Goal: Task Accomplishment & Management: Manage account settings

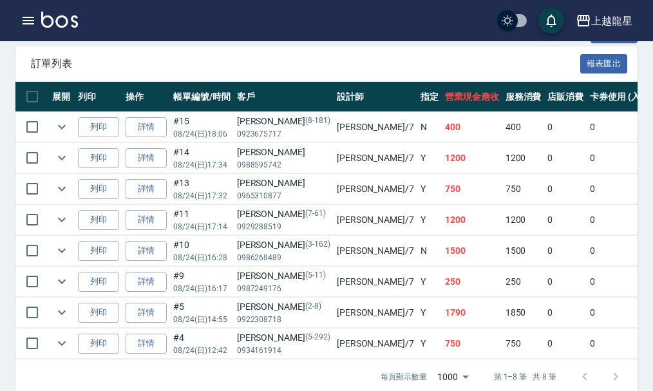
scroll to position [385, 0]
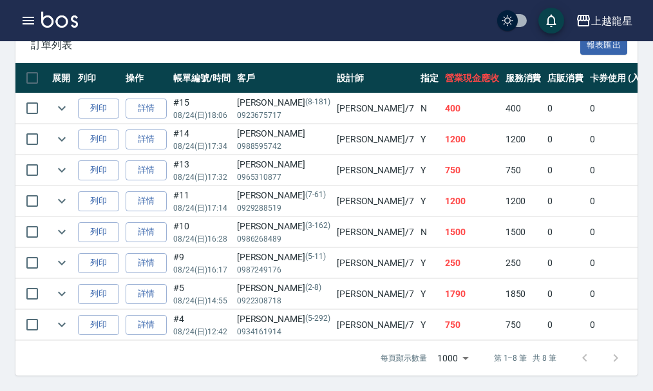
type input "雅君-7"
click at [65, 22] on img at bounding box center [59, 20] width 37 height 16
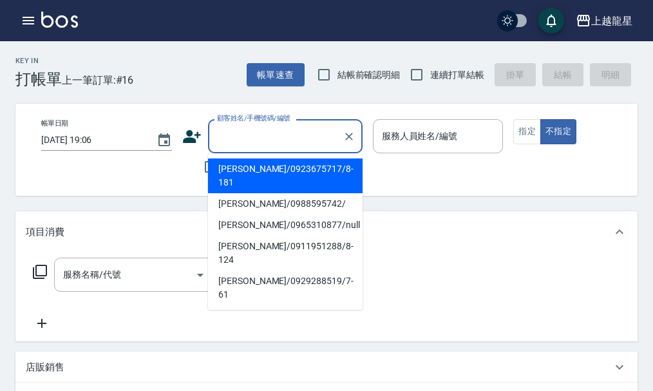
click at [293, 137] on input "顧客姓名/手機號碼/編號" at bounding box center [276, 136] width 124 height 23
click at [29, 25] on icon "button" at bounding box center [28, 20] width 15 height 15
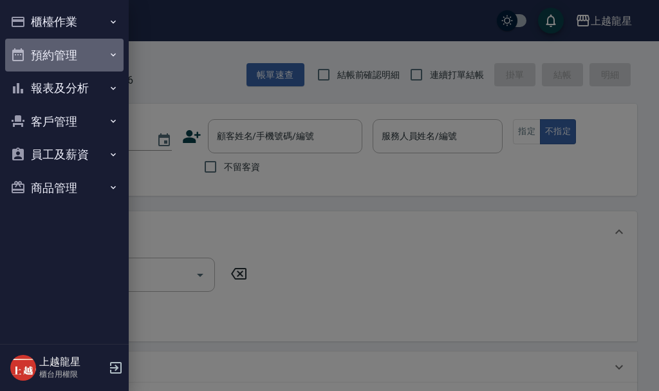
click at [63, 65] on button "預約管理" at bounding box center [64, 55] width 118 height 33
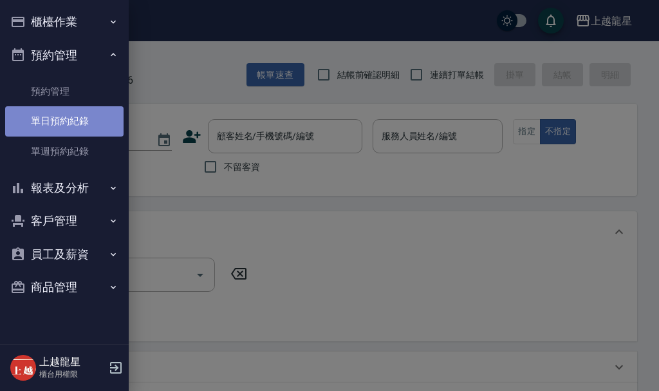
click at [68, 124] on link "單日預約紀錄" at bounding box center [64, 121] width 118 height 30
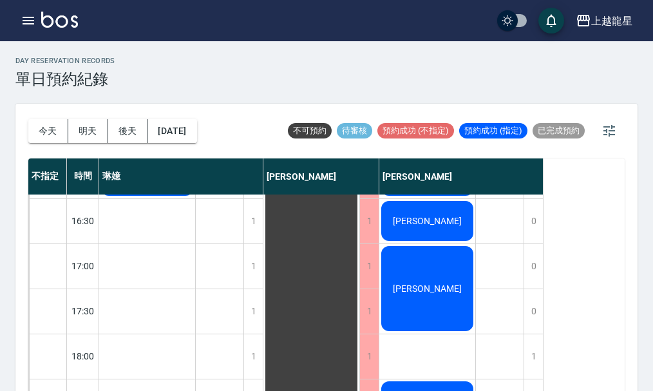
scroll to position [623, 0]
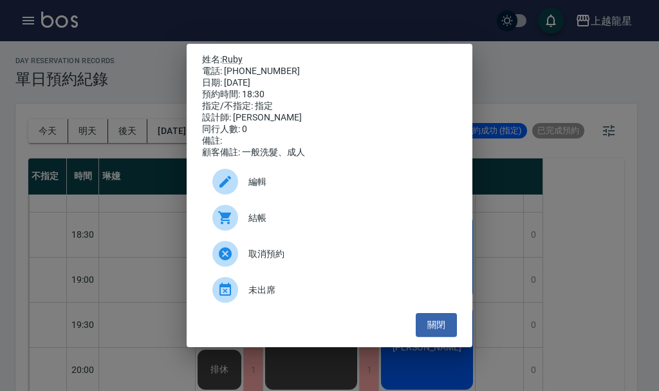
click at [101, 291] on div "姓名: Ruby 電話: [PHONE_NUMBER] 日期: [DATE] 預約時間: 18:30 指定/不指定: 指定 設計師: [PERSON_NAME…" at bounding box center [329, 195] width 659 height 391
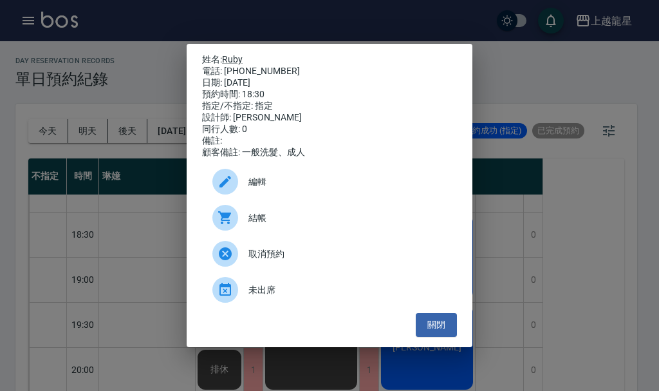
click at [240, 229] on div at bounding box center [230, 218] width 36 height 26
click at [451, 330] on button "關閉" at bounding box center [436, 325] width 41 height 24
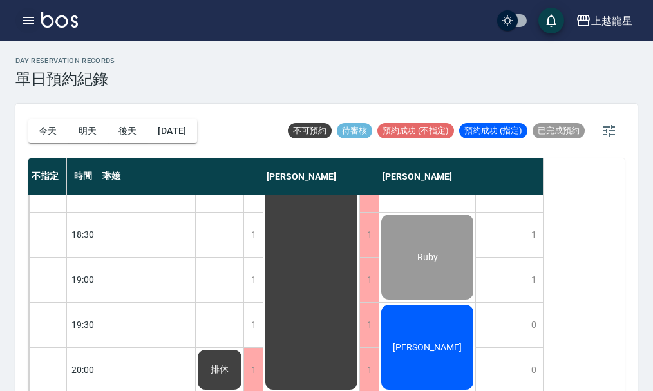
click at [21, 19] on icon "button" at bounding box center [28, 20] width 15 height 15
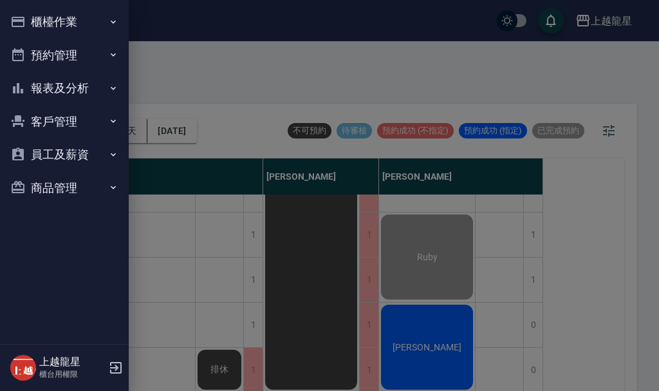
click at [75, 17] on button "櫃檯作業" at bounding box center [64, 21] width 118 height 33
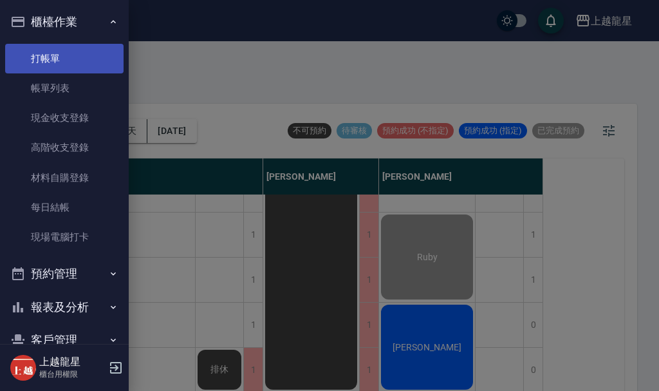
click at [57, 59] on link "打帳單" at bounding box center [64, 59] width 118 height 30
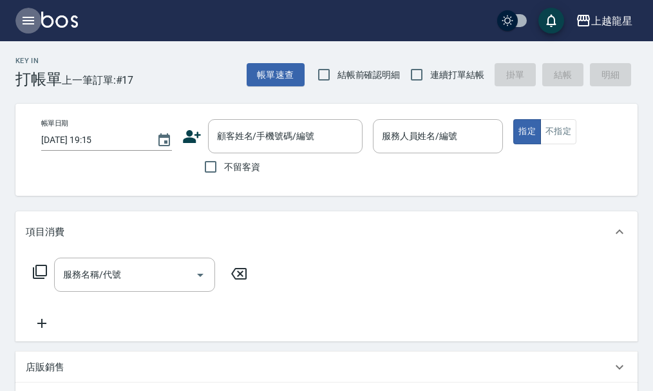
click at [33, 19] on icon "button" at bounding box center [28, 20] width 15 height 15
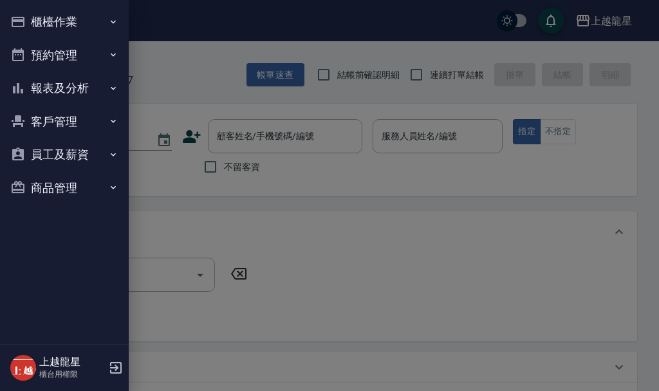
click at [48, 15] on button "櫃檯作業" at bounding box center [64, 21] width 118 height 33
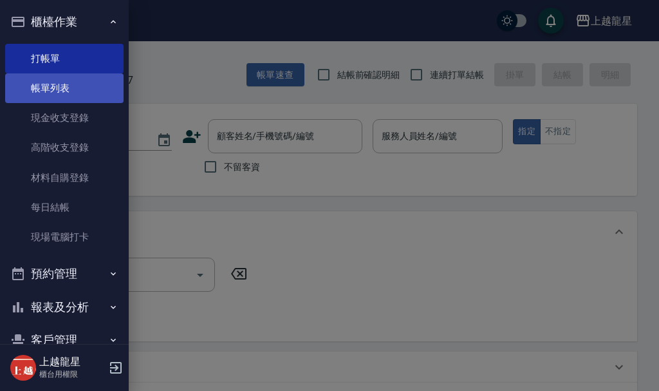
click at [77, 88] on link "帳單列表" at bounding box center [64, 88] width 118 height 30
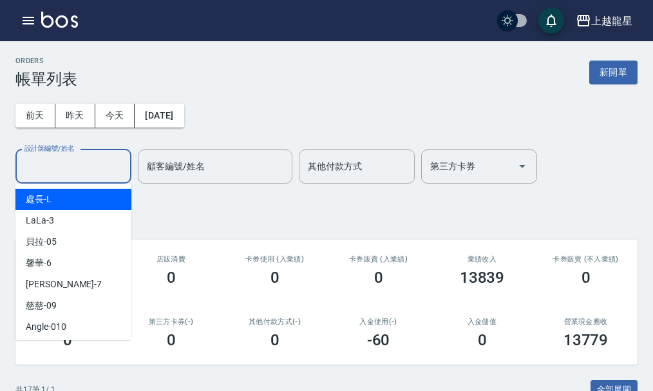
click at [89, 176] on input "設計師編號/姓名" at bounding box center [73, 166] width 104 height 23
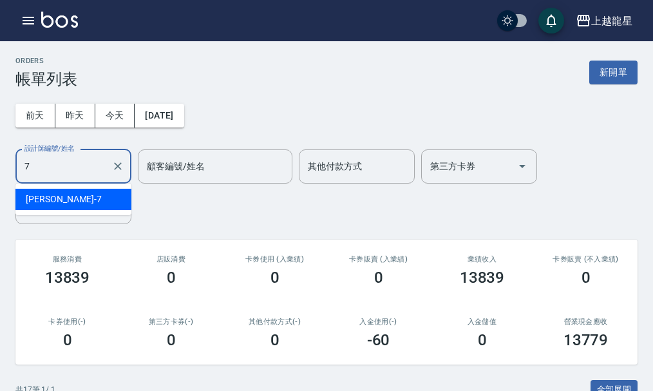
type input "雅君-7"
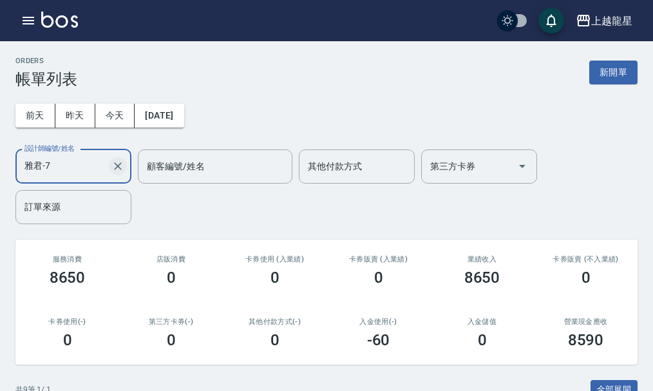
click at [117, 167] on icon "Clear" at bounding box center [118, 166] width 8 height 8
click at [88, 160] on input "設計師編號/姓名" at bounding box center [73, 166] width 104 height 23
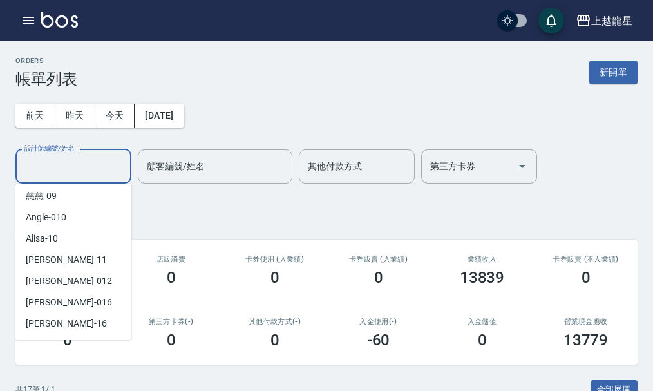
scroll to position [236, 0]
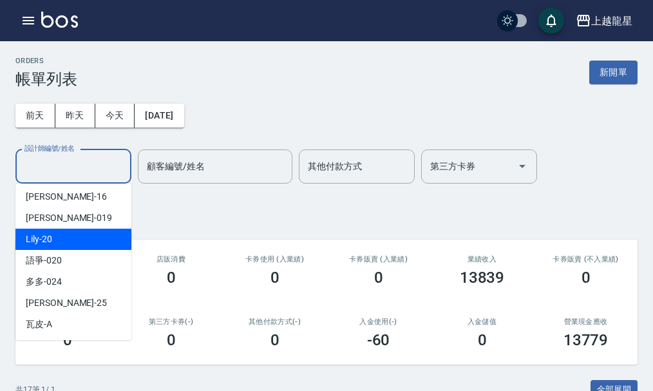
click at [70, 237] on div "Lily -20" at bounding box center [73, 239] width 116 height 21
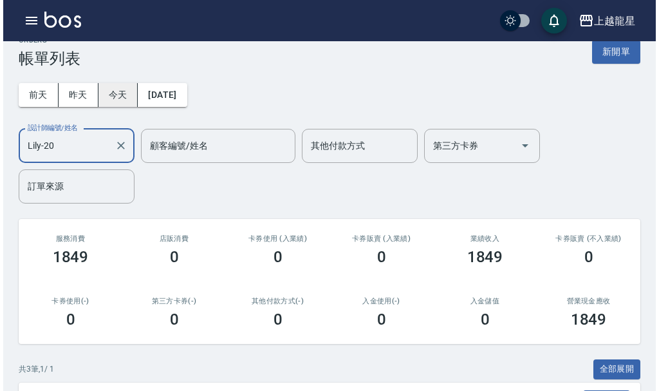
scroll to position [0, 0]
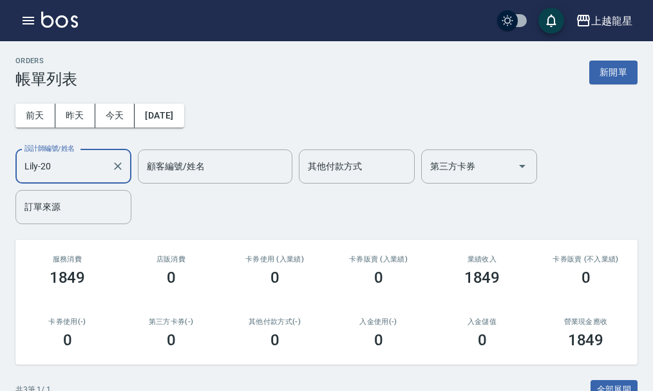
type input "Lily-20"
click at [54, 19] on img at bounding box center [59, 20] width 37 height 16
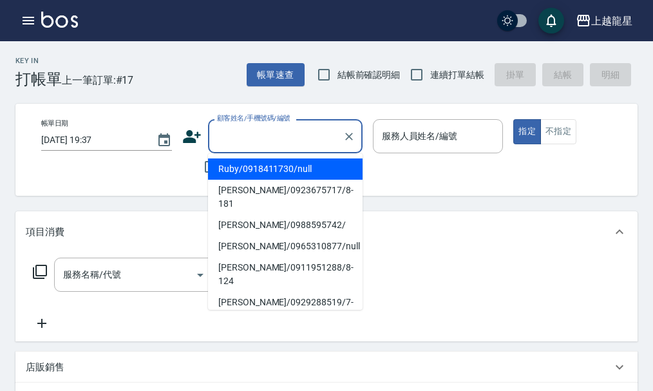
click at [276, 138] on input "顧客姓名/手機號碼/編號" at bounding box center [276, 136] width 124 height 23
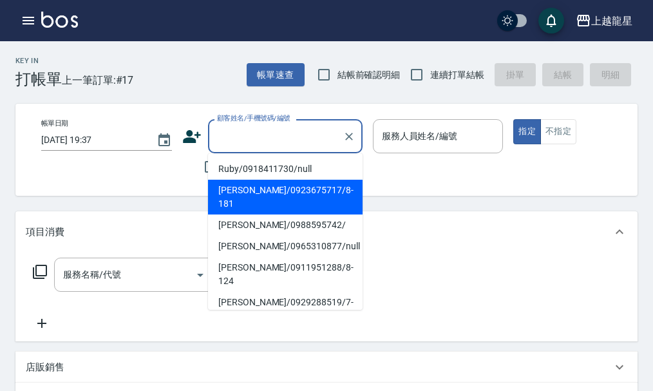
drag, startPoint x: 267, startPoint y: 185, endPoint x: 238, endPoint y: 184, distance: 29.0
click at [267, 187] on li "[PERSON_NAME]/0923675717/8-181" at bounding box center [285, 197] width 155 height 35
type input "[PERSON_NAME]/0923675717/8-181"
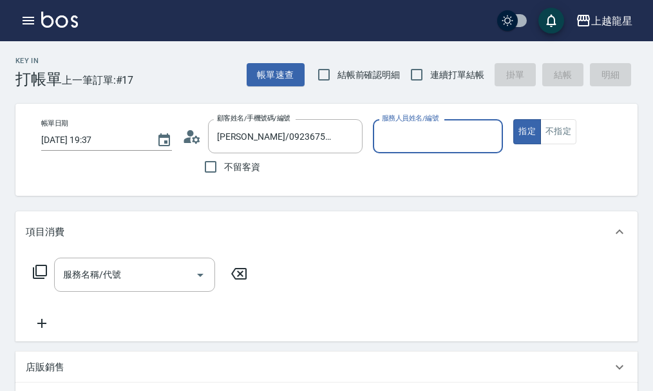
type input "雅君-7"
click at [194, 138] on icon at bounding box center [191, 136] width 19 height 19
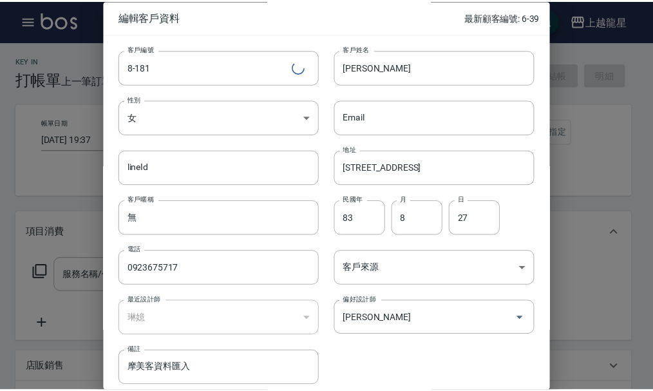
scroll to position [55, 0]
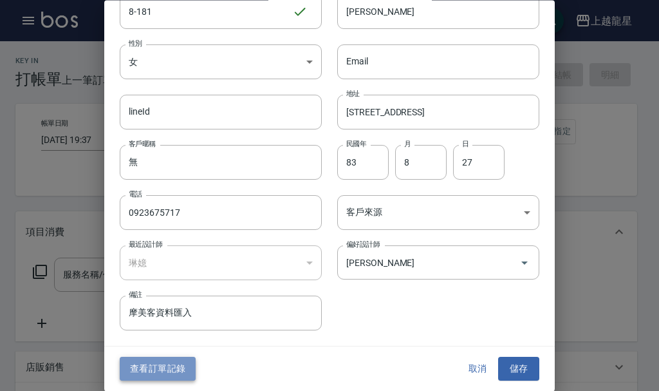
click at [170, 364] on button "查看訂單記錄" at bounding box center [158, 369] width 76 height 24
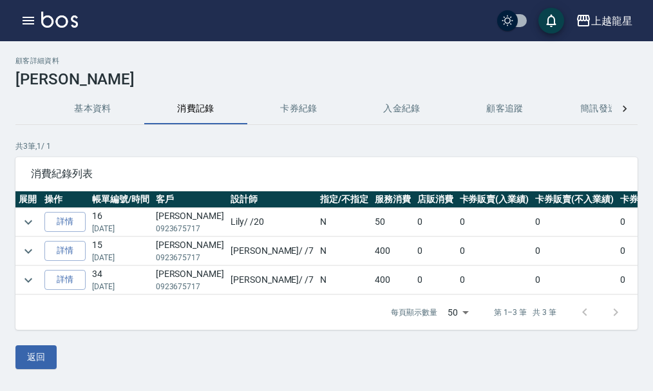
click at [56, 24] on img at bounding box center [59, 20] width 37 height 16
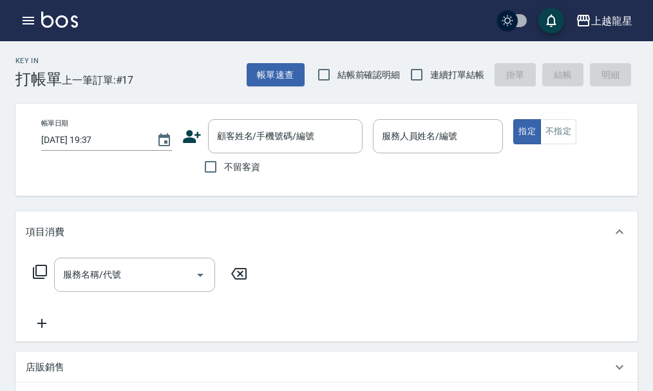
click at [234, 164] on span "不留客資" at bounding box center [242, 167] width 36 height 14
click at [224, 164] on input "不留客資" at bounding box center [210, 166] width 27 height 27
checkbox input "true"
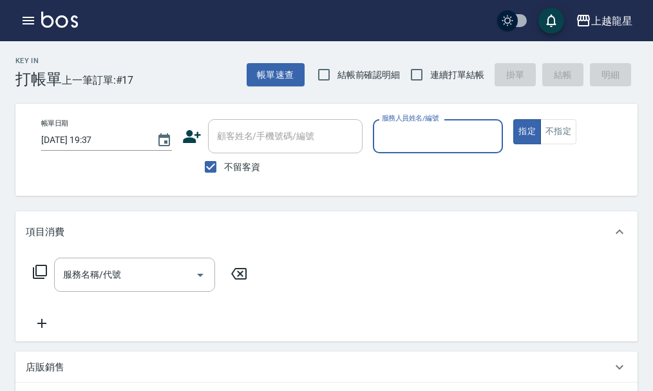
click at [428, 131] on input "服務人員姓名/編號" at bounding box center [438, 136] width 119 height 23
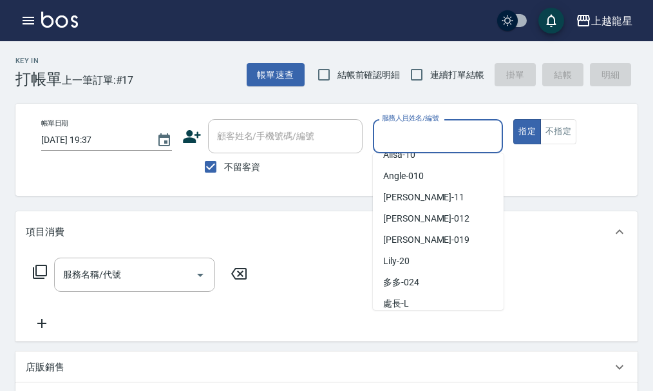
scroll to position [108, 0]
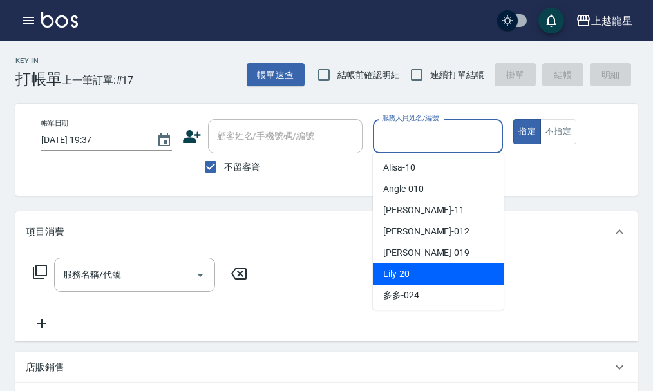
click at [405, 267] on div "Lily -20" at bounding box center [438, 273] width 131 height 21
type input "Lily-20"
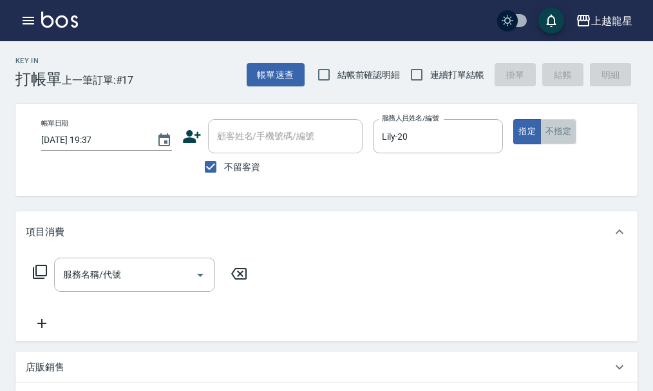
click at [562, 135] on button "不指定" at bounding box center [558, 131] width 36 height 25
click at [43, 279] on icon at bounding box center [39, 271] width 15 height 15
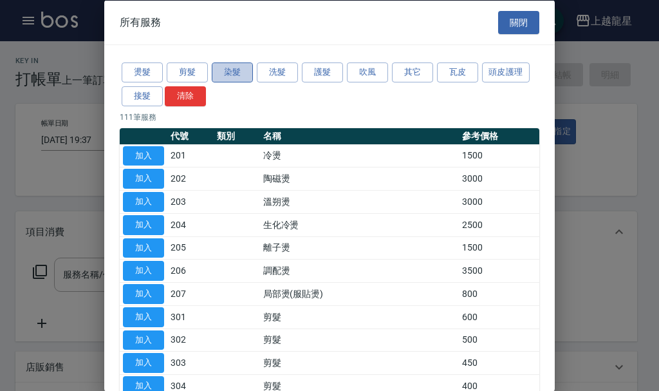
click at [238, 77] on button "染髮" at bounding box center [232, 72] width 41 height 20
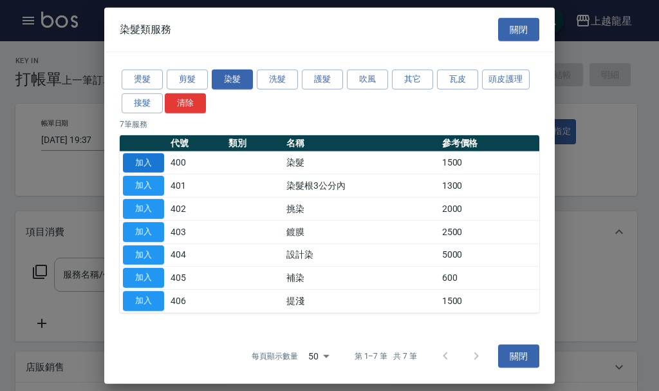
click at [146, 164] on button "加入" at bounding box center [143, 163] width 41 height 20
type input "染髮(400)"
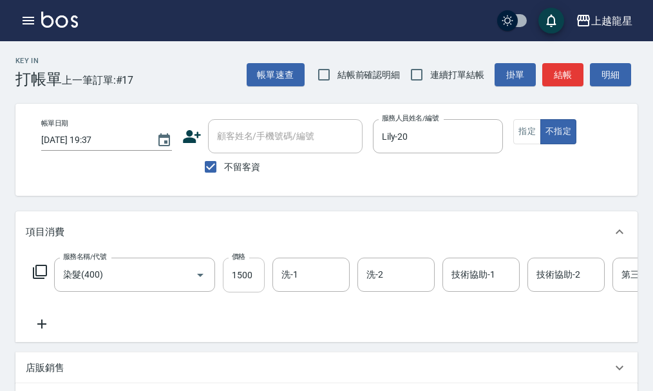
click at [261, 286] on input "1500" at bounding box center [244, 275] width 42 height 35
type input "2300"
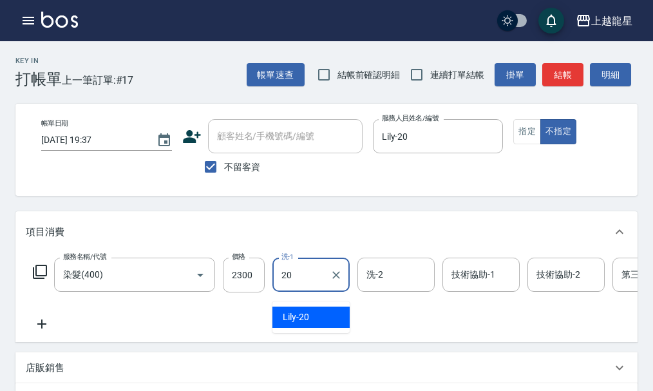
type input "Lily-20"
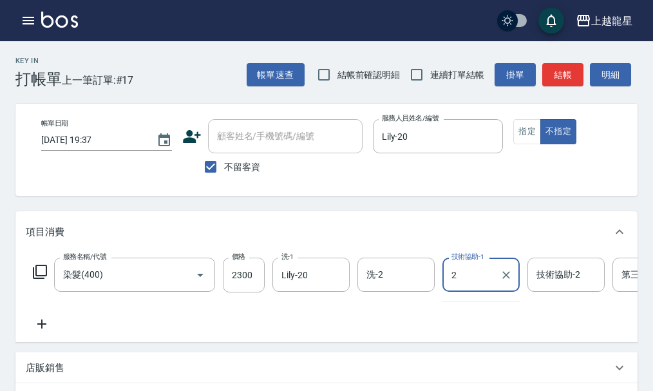
type input "20"
click at [507, 281] on icon "Clear" at bounding box center [506, 274] width 13 height 13
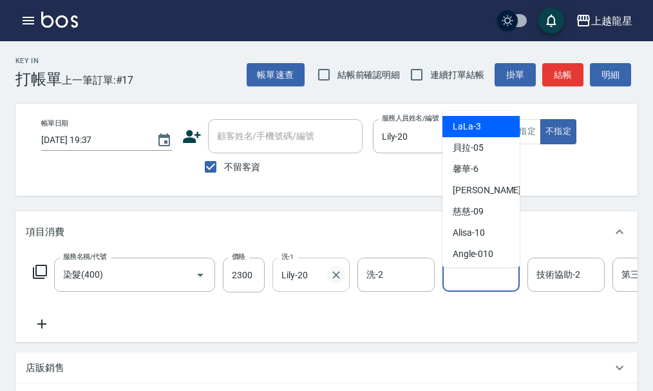
click at [335, 281] on icon "Clear" at bounding box center [336, 274] width 13 height 13
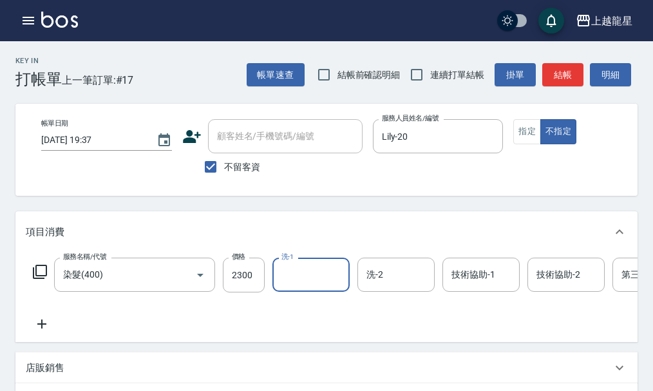
click at [39, 332] on icon at bounding box center [42, 323] width 32 height 15
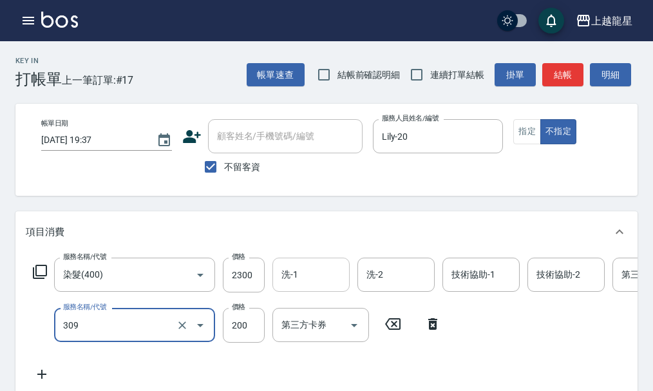
type input "剪髮(國小)(309)"
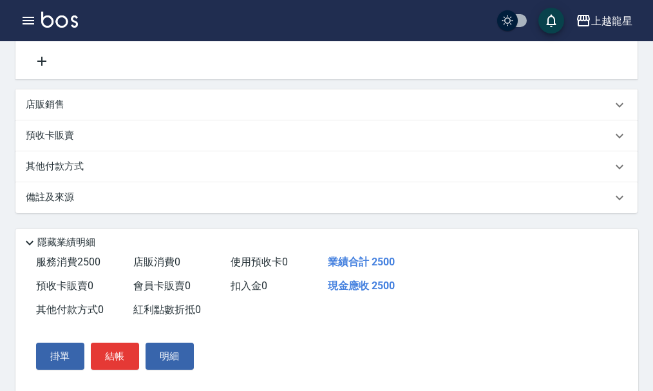
scroll to position [419, 0]
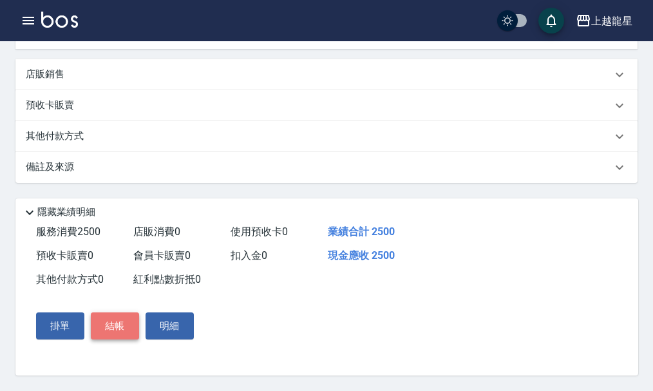
click at [123, 325] on button "結帳" at bounding box center [115, 325] width 48 height 27
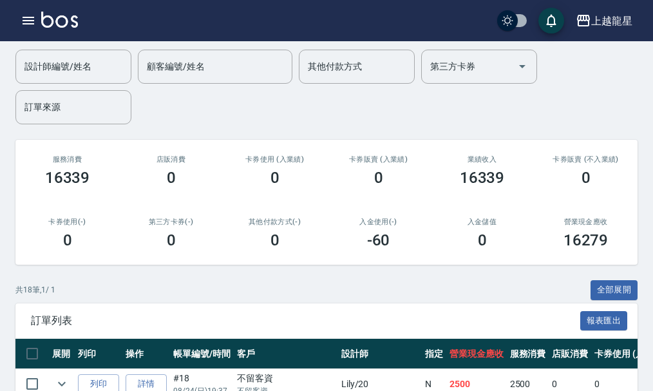
scroll to position [50, 0]
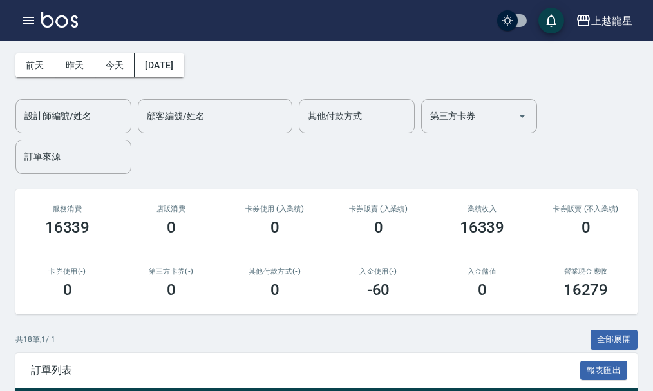
click at [48, 12] on img at bounding box center [59, 20] width 37 height 16
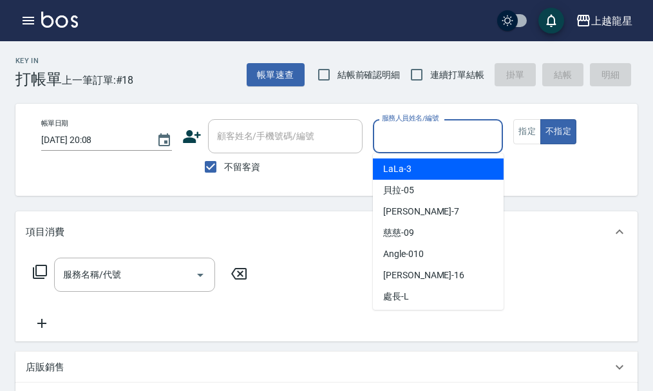
click at [415, 142] on input "服務人員姓名/編號" at bounding box center [438, 136] width 119 height 23
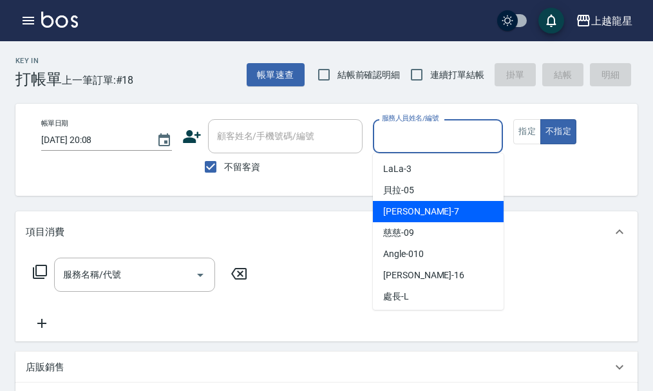
click at [420, 218] on div "雅君 -7" at bounding box center [438, 211] width 131 height 21
type input "雅君-7"
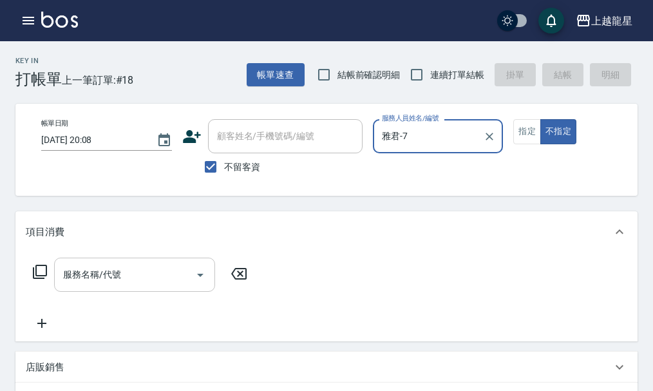
click at [123, 292] on div "服務名稱/代號" at bounding box center [134, 275] width 161 height 34
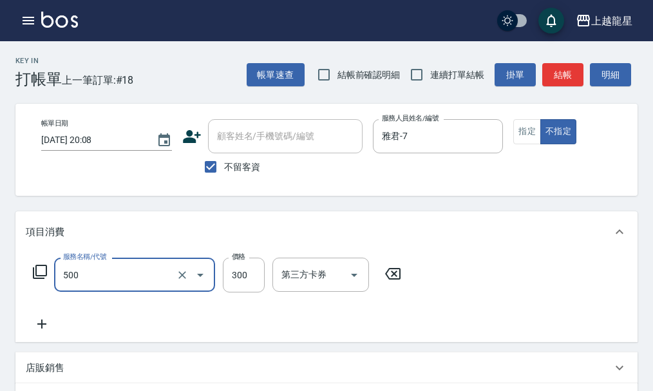
type input "一般洗髮(500)"
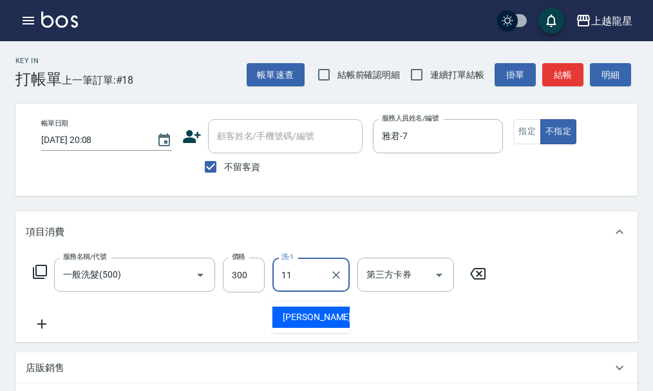
type input "[PERSON_NAME]-11"
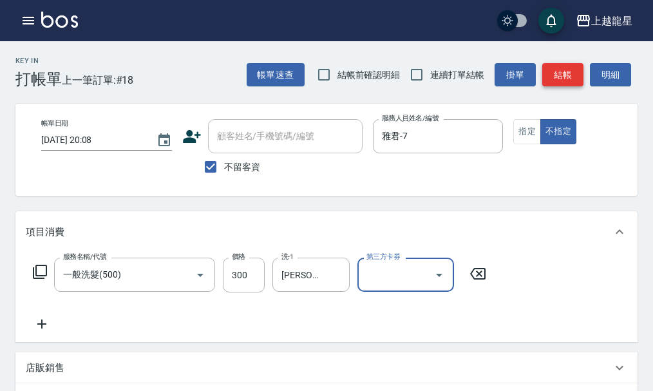
click at [563, 77] on button "結帳" at bounding box center [562, 75] width 41 height 24
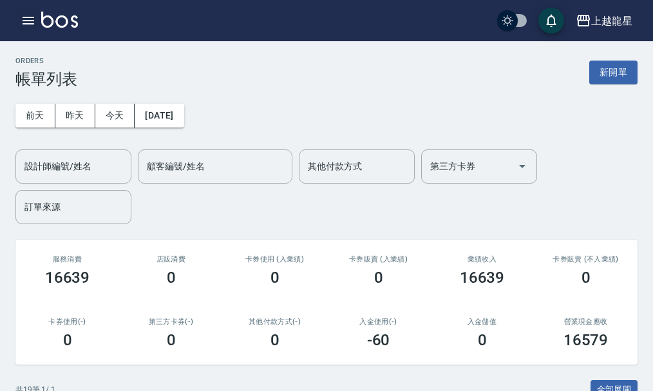
click at [32, 19] on icon "button" at bounding box center [28, 20] width 15 height 15
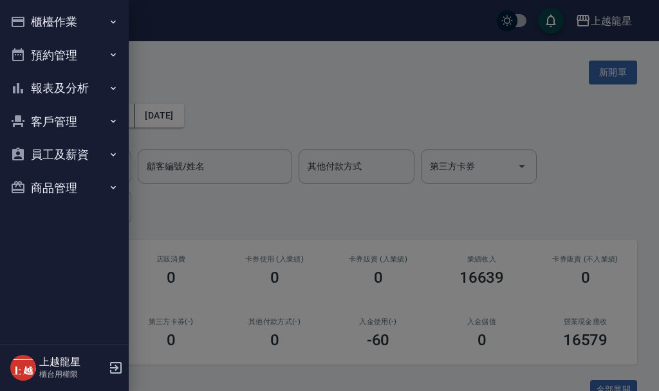
click at [64, 19] on button "櫃檯作業" at bounding box center [64, 21] width 118 height 33
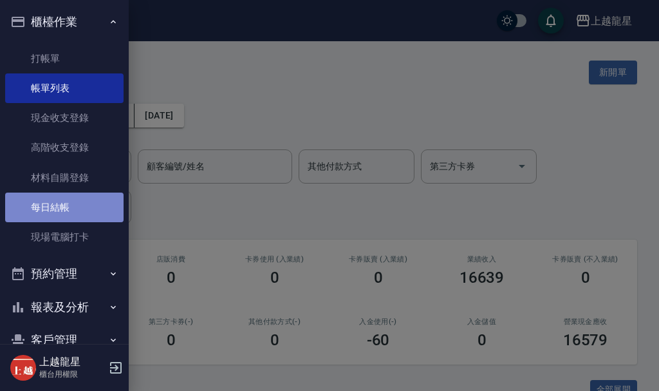
click at [73, 220] on link "每日結帳" at bounding box center [64, 208] width 118 height 30
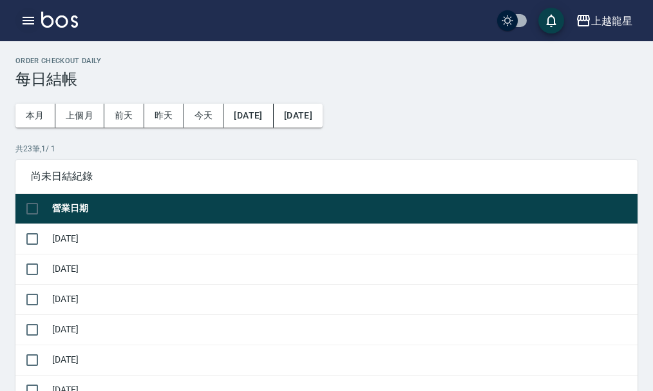
click at [20, 26] on button "button" at bounding box center [28, 21] width 26 height 26
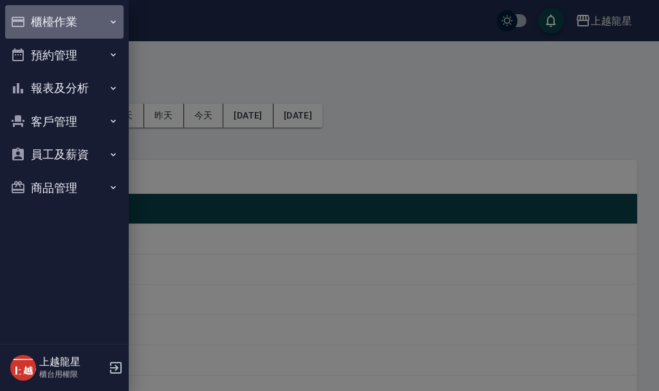
click at [32, 18] on button "櫃檯作業" at bounding box center [64, 21] width 118 height 33
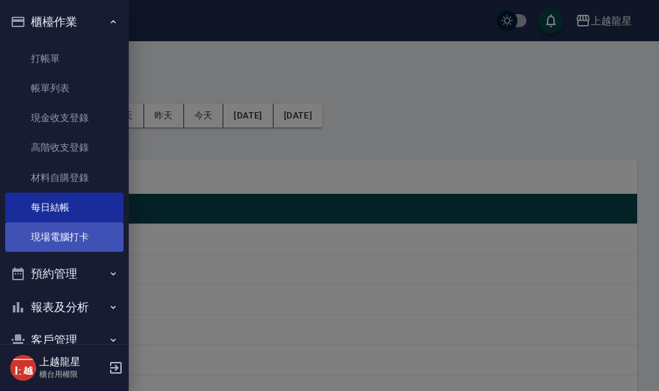
click at [61, 225] on link "現場電腦打卡" at bounding box center [64, 237] width 118 height 30
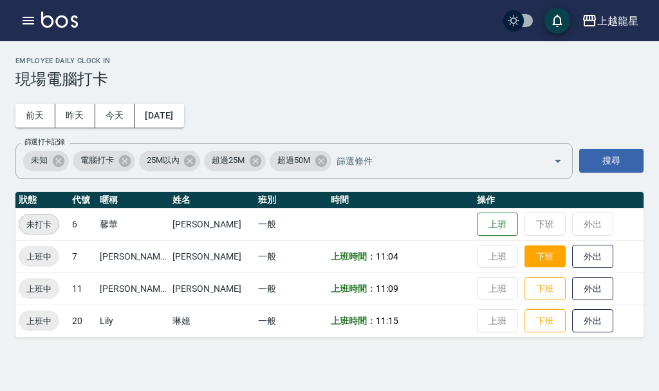
click at [525, 248] on button "下班" at bounding box center [545, 256] width 41 height 23
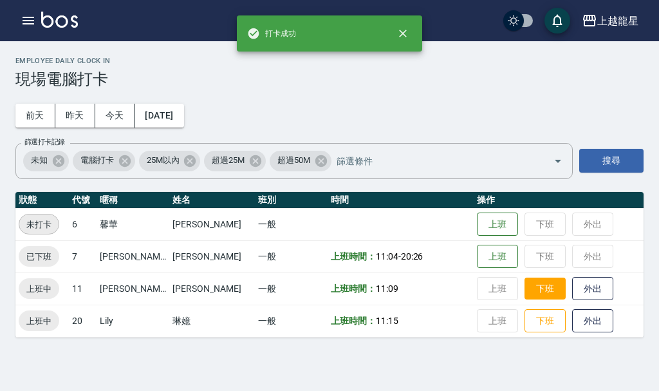
click at [534, 287] on button "下班" at bounding box center [545, 289] width 41 height 23
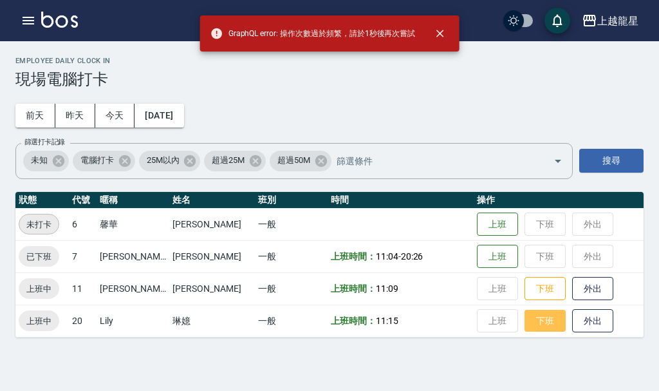
click at [525, 319] on button "下班" at bounding box center [545, 321] width 41 height 23
click at [525, 315] on button "下班" at bounding box center [545, 321] width 41 height 23
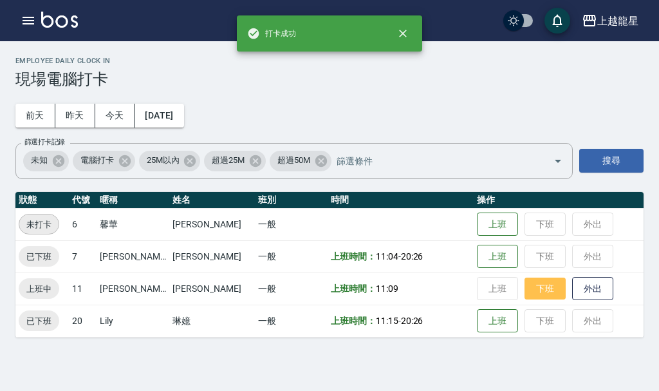
click at [525, 296] on button "下班" at bounding box center [545, 289] width 41 height 23
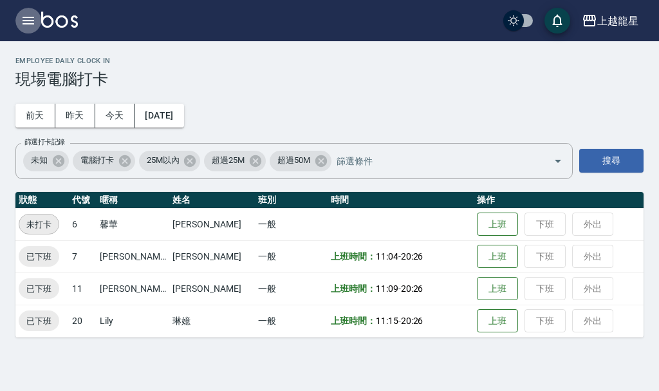
click at [26, 15] on icon "button" at bounding box center [28, 20] width 15 height 15
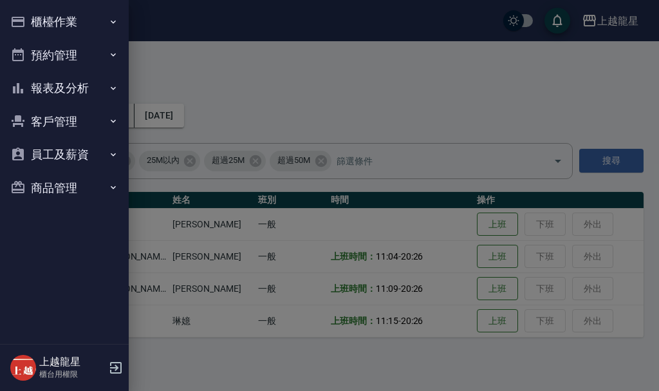
click at [259, 59] on div at bounding box center [329, 195] width 659 height 391
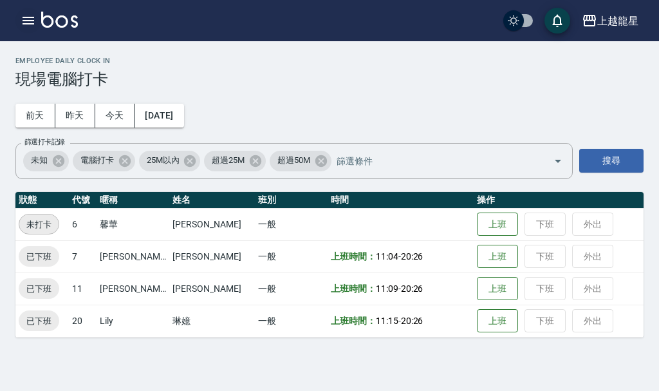
click at [31, 16] on icon "button" at bounding box center [28, 20] width 15 height 15
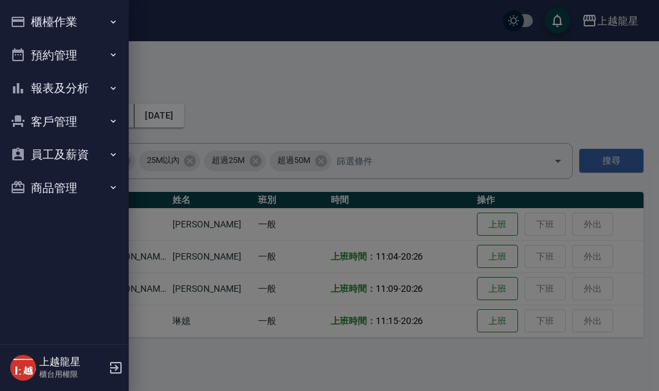
click at [59, 16] on button "櫃檯作業" at bounding box center [64, 21] width 118 height 33
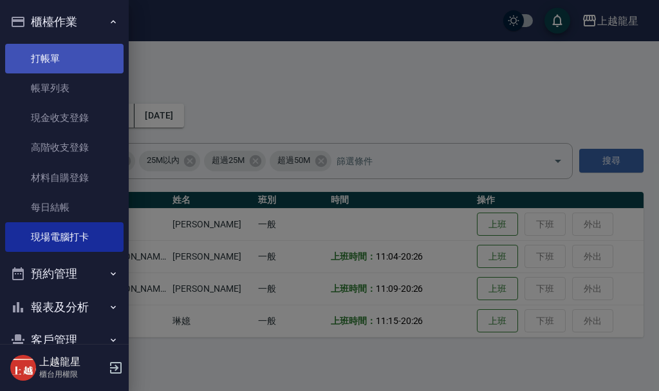
click at [78, 66] on link "打帳單" at bounding box center [64, 59] width 118 height 30
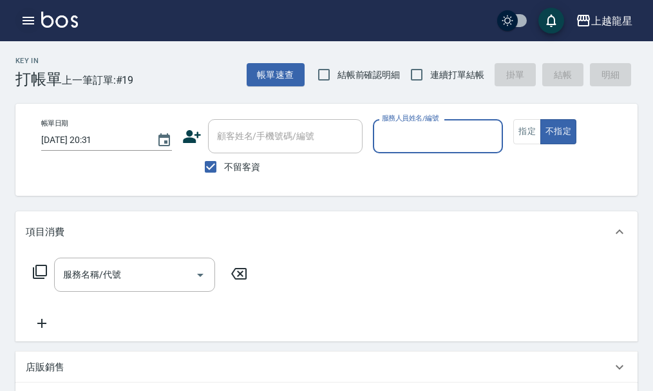
click at [25, 19] on icon "button" at bounding box center [28, 20] width 15 height 15
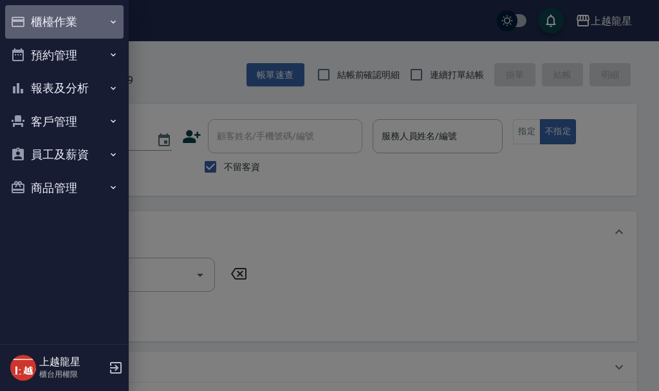
click at [59, 21] on button "櫃檯作業" at bounding box center [64, 21] width 118 height 33
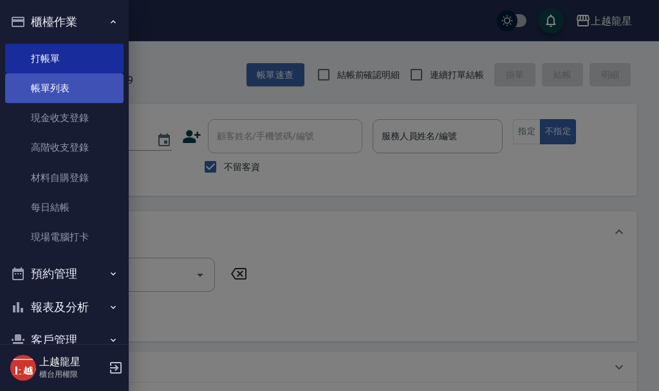
click at [86, 101] on link "帳單列表" at bounding box center [64, 88] width 118 height 30
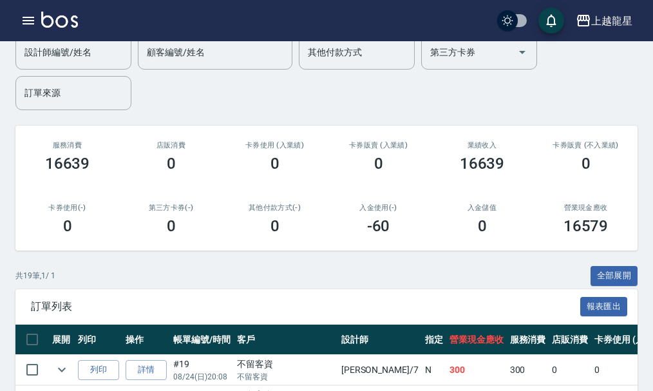
scroll to position [64, 0]
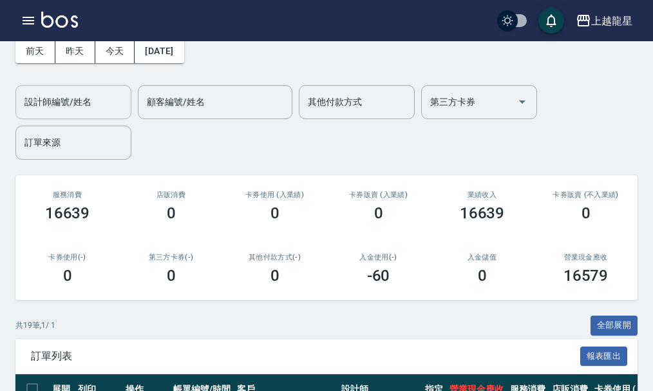
click at [80, 110] on input "設計師編號/姓名" at bounding box center [73, 102] width 104 height 23
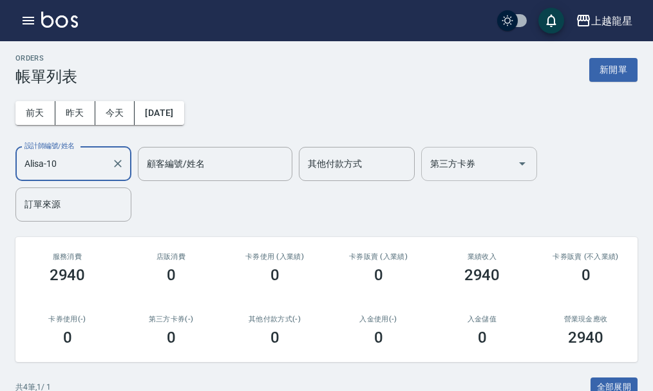
scroll to position [0, 0]
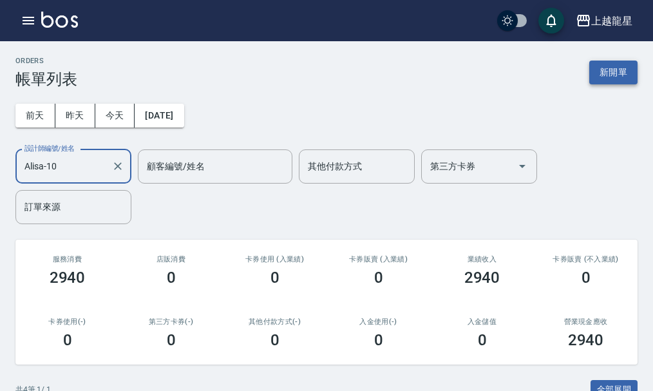
type input "Alisa-10"
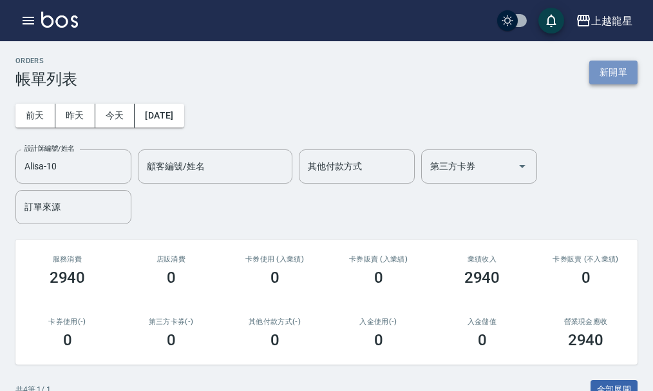
click at [603, 65] on button "新開單" at bounding box center [613, 73] width 48 height 24
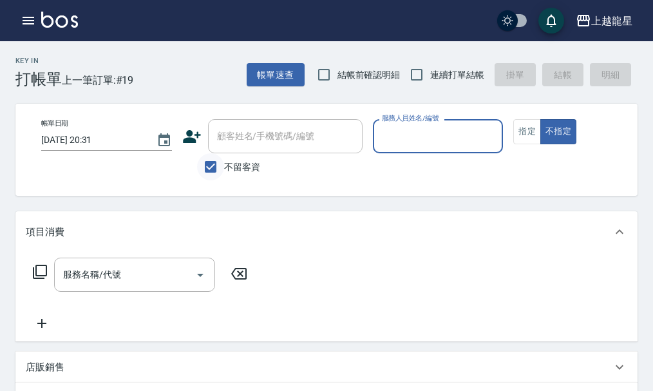
click at [214, 161] on input "不留客資" at bounding box center [210, 166] width 27 height 27
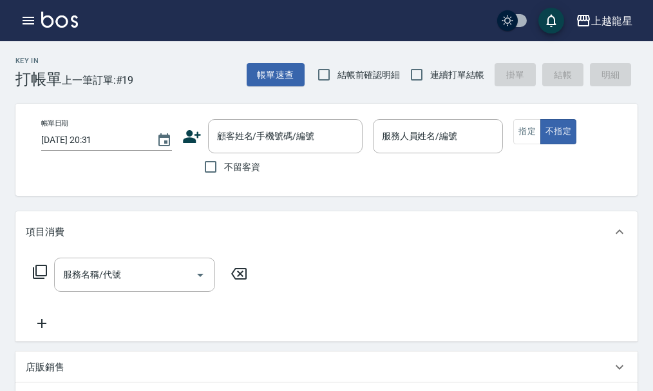
click at [231, 118] on div "帳單日期 [DATE] 20:31 顧客姓名/手機號碼/編號 顧客姓名/手機號碼/編號 不留客資 服務人員姓名/編號 服務人員姓名/編號 指定 不指定" at bounding box center [337, 150] width 644 height 92
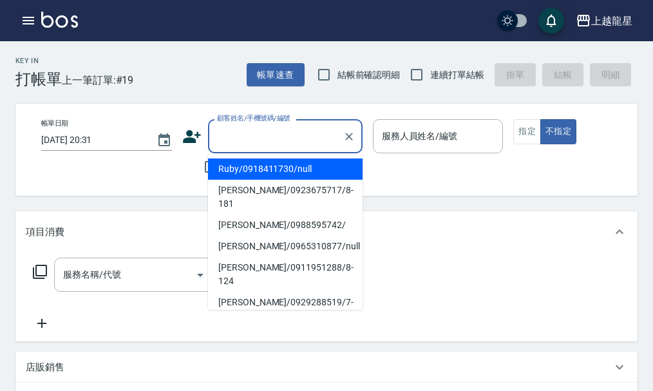
click at [265, 129] on div "顧客姓名/手機號碼/編號 顧客姓名/手機號碼/編號" at bounding box center [285, 136] width 155 height 34
click at [166, 164] on div "帳單日期 [DATE] 20:31 顧客姓名/手機號碼/編號 顧客姓名/手機號碼/編號 不留客資 服務人員姓名/編號 服務人員姓名/編號 指定 不指定" at bounding box center [337, 149] width 613 height 61
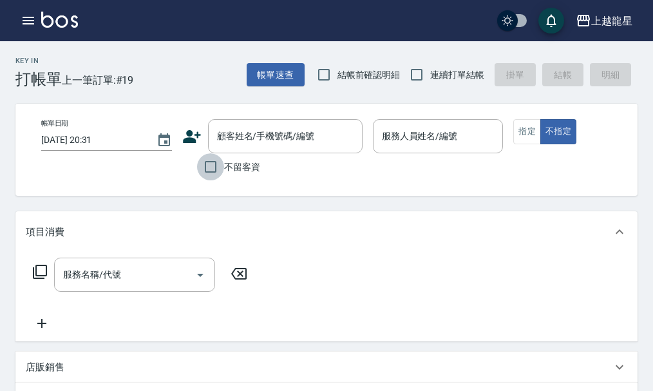
click at [206, 164] on input "不留客資" at bounding box center [210, 166] width 27 height 27
checkbox input "true"
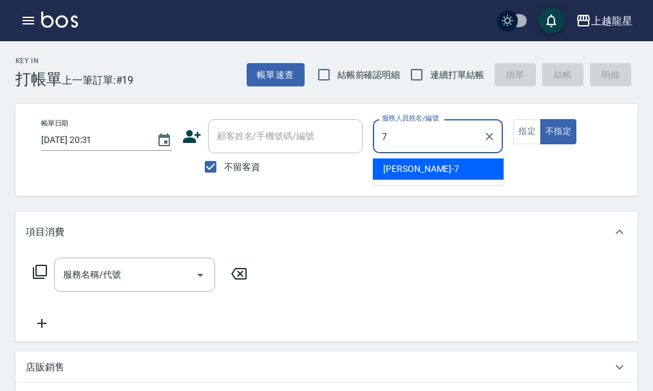
type input "雅君-7"
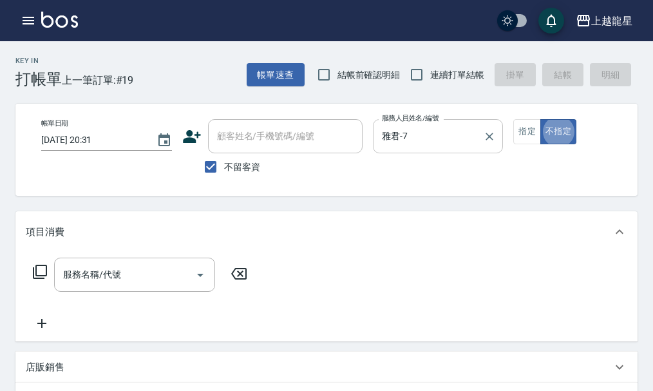
type button "false"
click at [135, 286] on input "服務名稱/代號" at bounding box center [125, 274] width 130 height 23
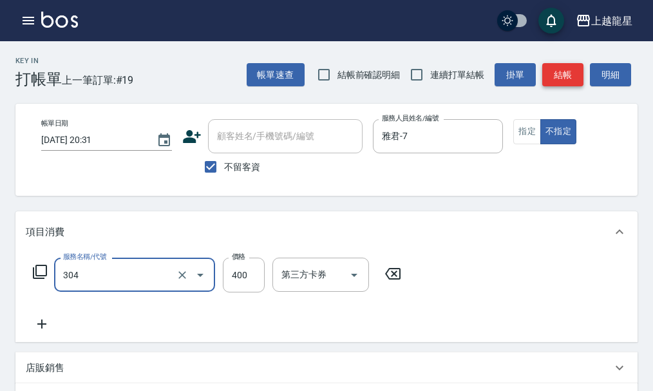
type input "剪髮(304)"
click at [565, 77] on button "結帳" at bounding box center [562, 75] width 41 height 24
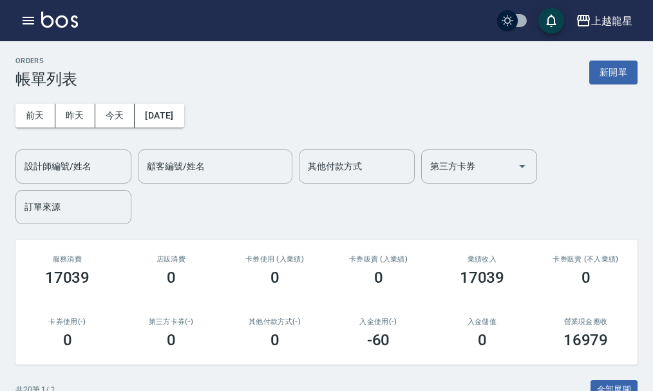
click at [593, 74] on button "新開單" at bounding box center [613, 73] width 48 height 24
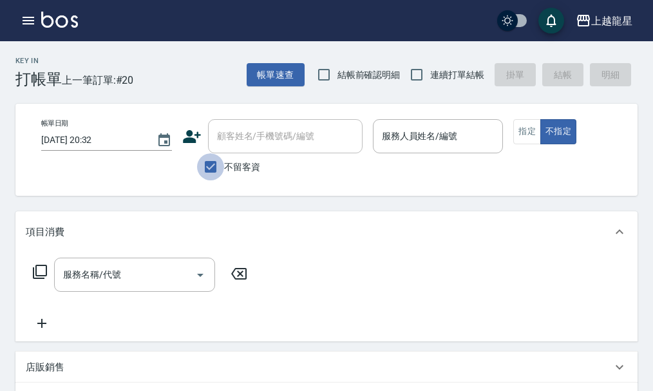
click at [211, 169] on input "不留客資" at bounding box center [210, 166] width 27 height 27
checkbox input "false"
click at [230, 142] on input "顧客姓名/手機號碼/編號" at bounding box center [276, 136] width 124 height 23
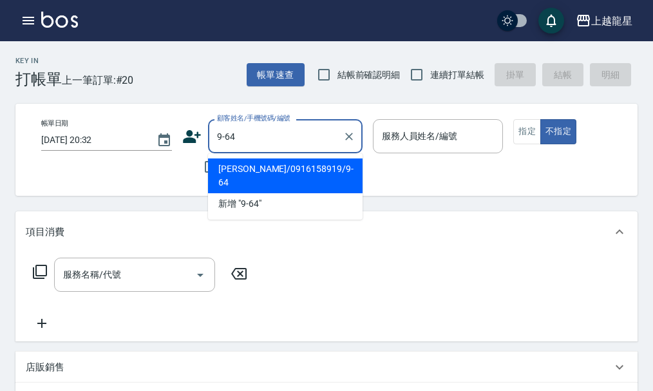
click at [278, 163] on li "[PERSON_NAME]/0916158919/9-64" at bounding box center [285, 175] width 155 height 35
type input "[PERSON_NAME]/0916158919/9-64"
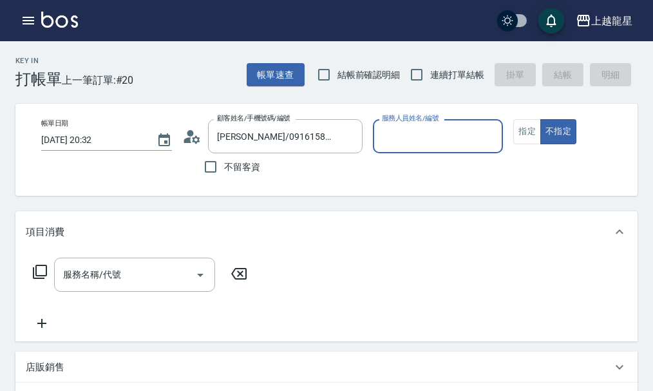
type input "Alisa-10"
click at [300, 182] on div "帳單日期 [DATE] 20:32 顧客姓名/手機號碼/編號 [PERSON_NAME]/0916158919/9-64 顧客姓名/手機號碼/編號 不留客資 …" at bounding box center [337, 150] width 644 height 92
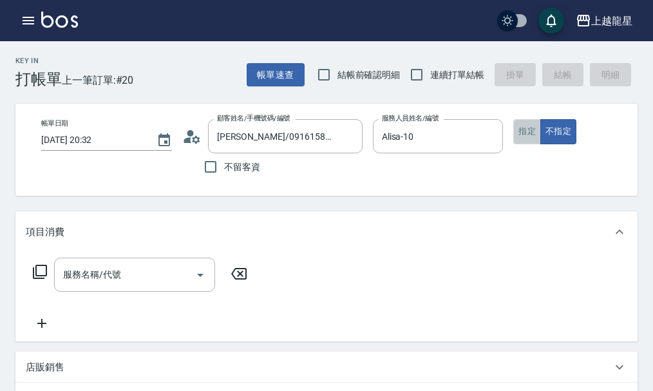
click at [520, 131] on button "指定" at bounding box center [527, 131] width 28 height 25
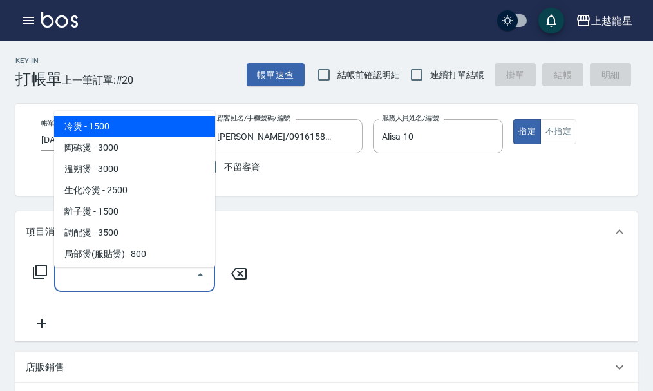
click at [142, 282] on input "服務名稱/代號" at bounding box center [125, 274] width 130 height 23
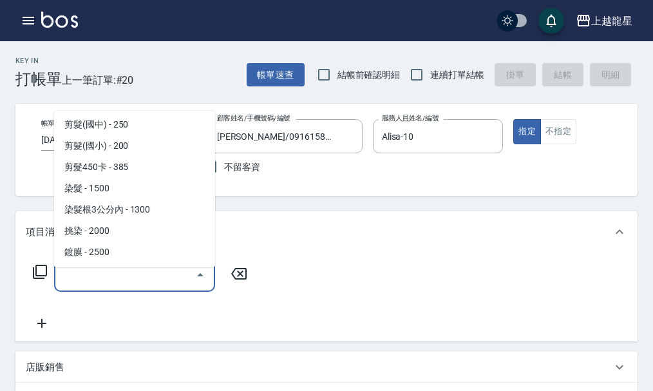
scroll to position [322, 0]
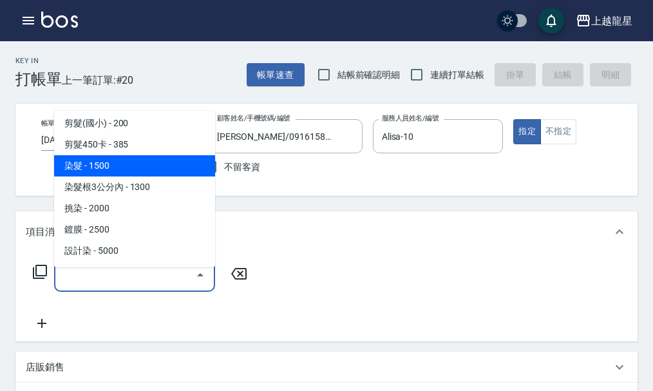
click at [173, 171] on span "染髮 - 1500" at bounding box center [134, 165] width 161 height 21
type input "染髮(400)"
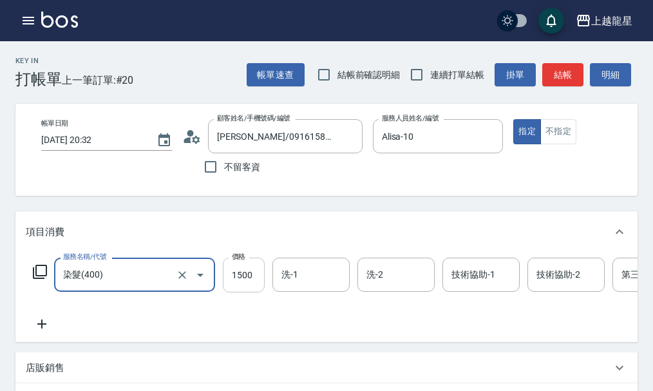
click at [232, 280] on input "1500" at bounding box center [244, 275] width 42 height 35
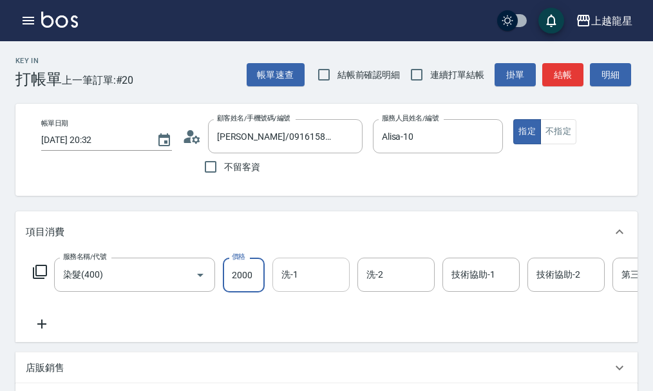
type input "2000"
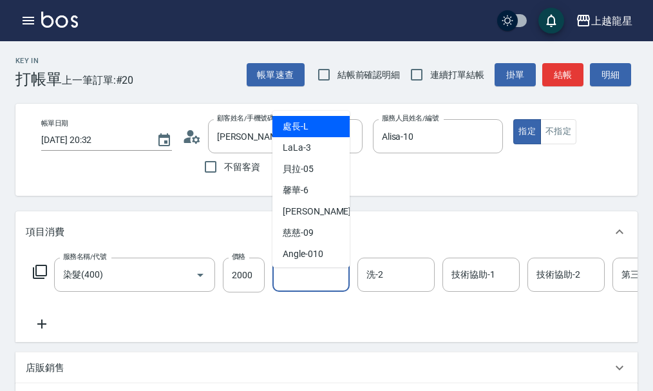
click at [304, 286] on input "洗-1" at bounding box center [311, 274] width 66 height 23
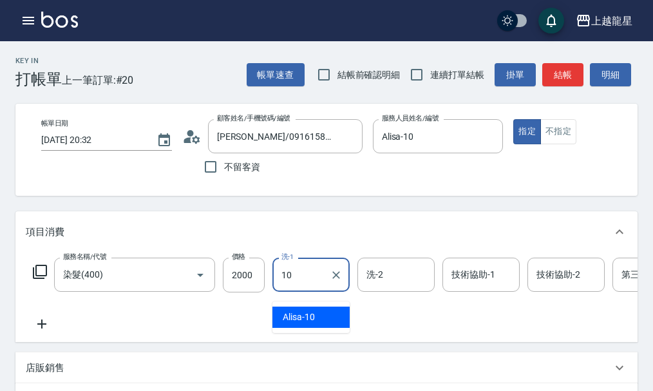
type input "Alisa-10"
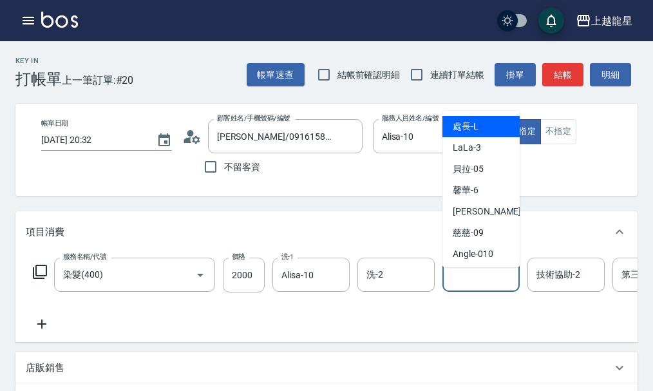
click at [464, 281] on div "技術協助-1 技術協助-1" at bounding box center [480, 275] width 77 height 34
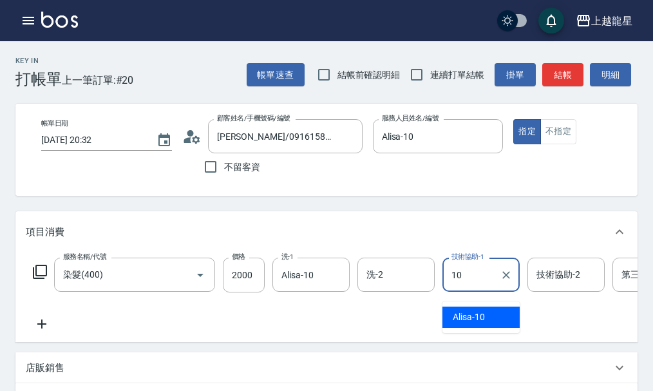
type input "Alisa-10"
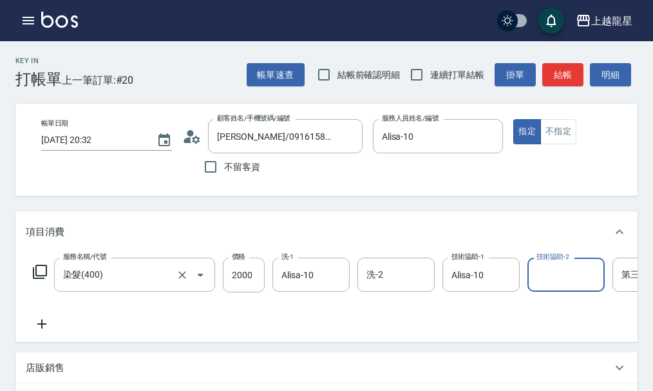
scroll to position [64, 0]
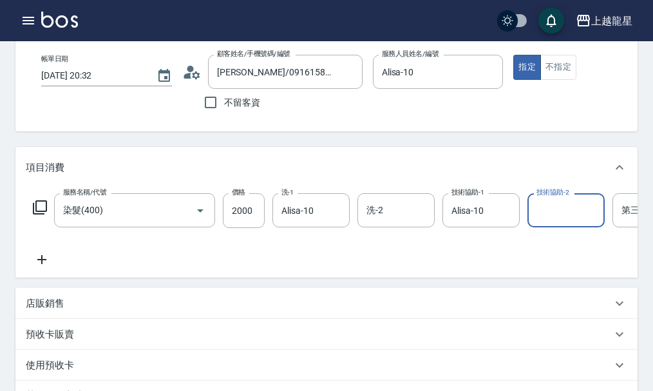
click at [50, 267] on icon at bounding box center [42, 259] width 32 height 15
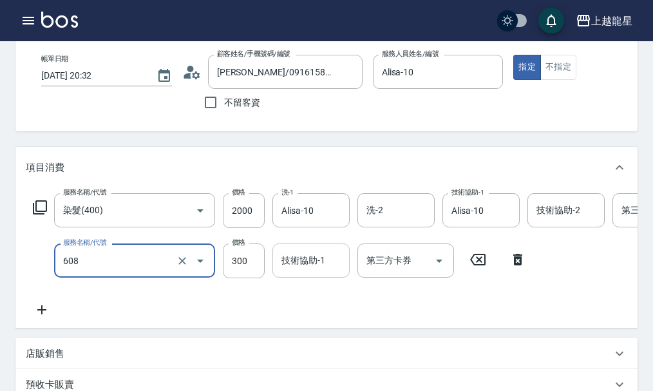
type input "頭皮隔離(608)"
click at [339, 269] on input "技術協助-1" at bounding box center [311, 260] width 66 height 23
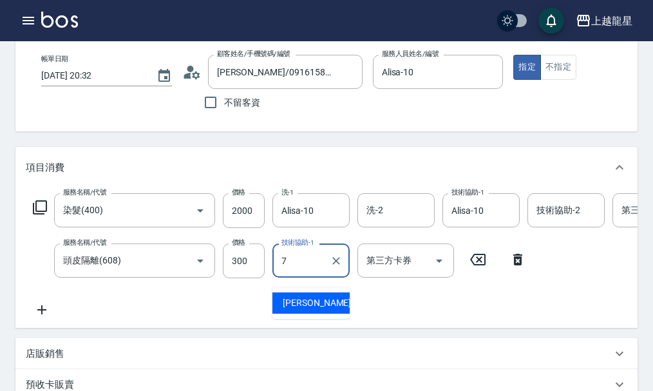
type input "雅君-7"
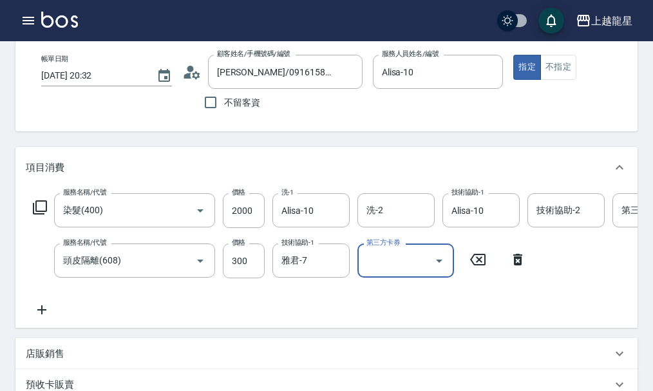
scroll to position [129, 0]
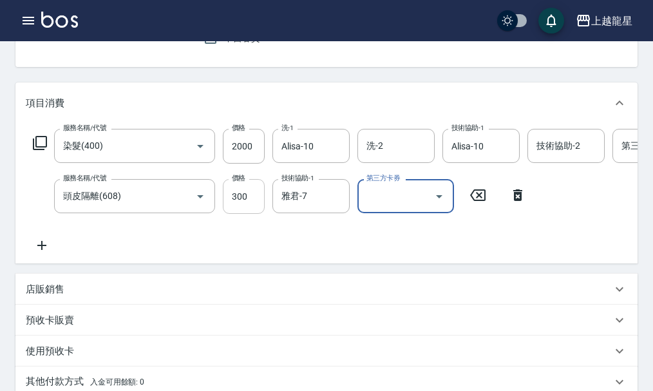
click at [245, 206] on input "300" at bounding box center [244, 196] width 42 height 35
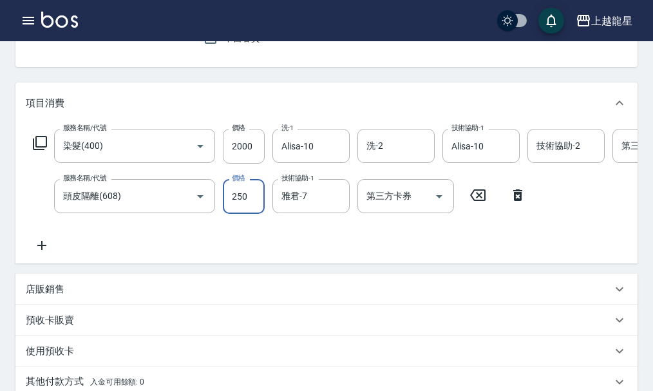
type input "250"
click at [228, 247] on div "服務名稱/代號 染髮(400) 服務名稱/代號 價格 2000 價格 洗-1 Alisa-10 洗-1 洗-2 洗-2 技術協助-1 Alisa-10 技術協…" at bounding box center [387, 191] width 723 height 124
click at [40, 253] on icon at bounding box center [42, 245] width 32 height 15
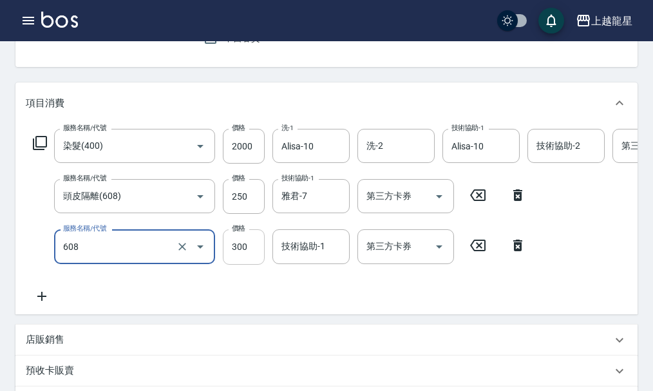
type input "頭皮隔離(608)"
click at [240, 264] on input "300" at bounding box center [244, 246] width 42 height 35
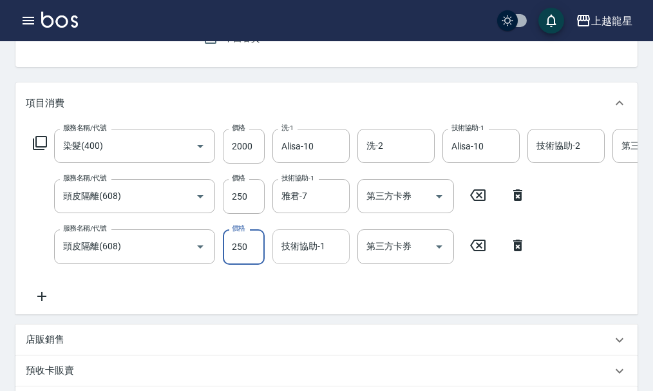
type input "250"
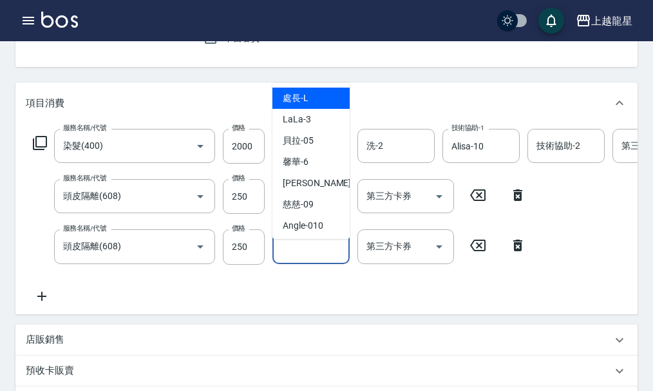
click at [306, 260] on div "技術協助-1 技術協助-1" at bounding box center [310, 246] width 77 height 34
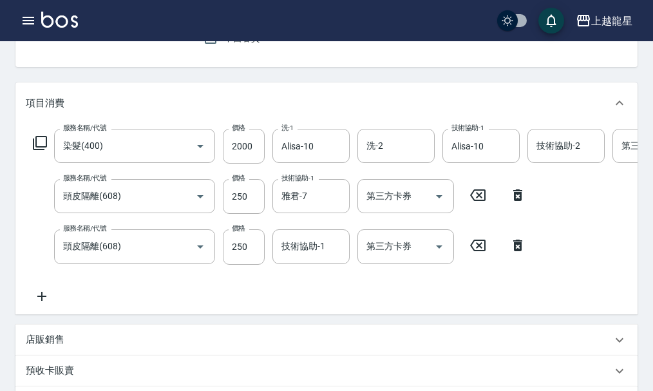
click at [518, 251] on icon at bounding box center [517, 246] width 9 height 12
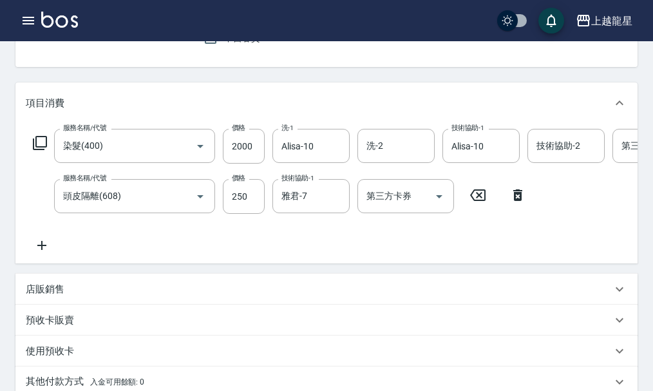
click at [42, 250] on icon at bounding box center [41, 245] width 9 height 9
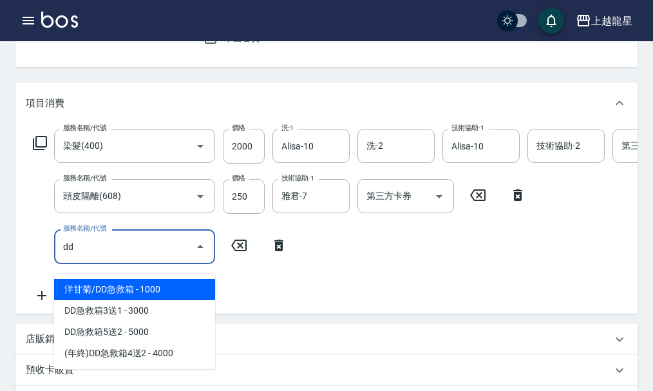
click at [80, 288] on span "洋甘菊/DD急救箱 - 1000" at bounding box center [134, 289] width 161 height 21
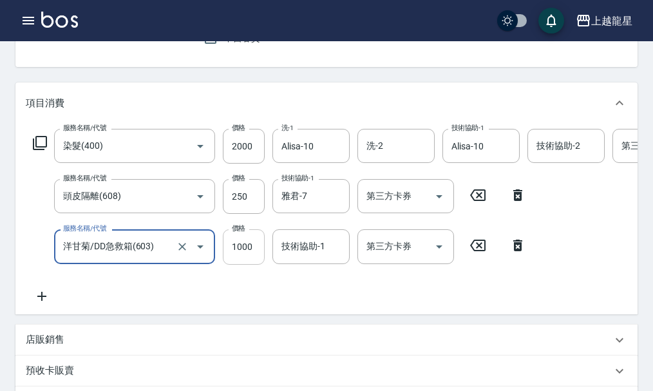
type input "洋甘菊/DD急救箱(603)"
click at [258, 259] on input "1000" at bounding box center [244, 246] width 42 height 35
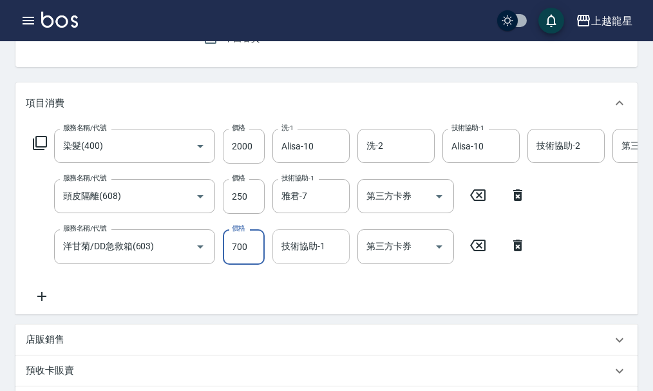
type input "700"
click at [288, 258] on input "技術協助-1" at bounding box center [311, 246] width 66 height 23
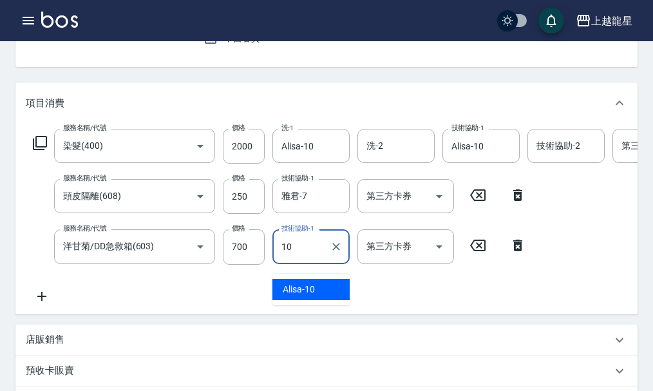
type input "Alisa-10"
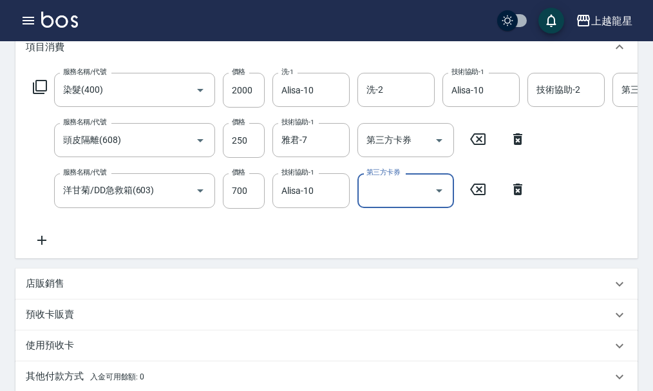
scroll to position [258, 0]
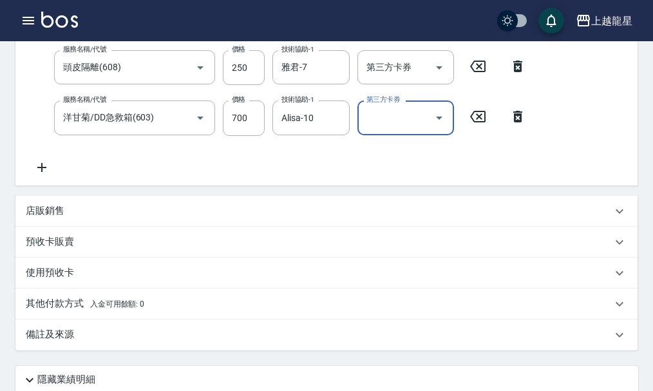
drag, startPoint x: 71, startPoint y: 223, endPoint x: 82, endPoint y: 230, distance: 12.5
click at [82, 227] on div "店販銷售" at bounding box center [326, 211] width 622 height 31
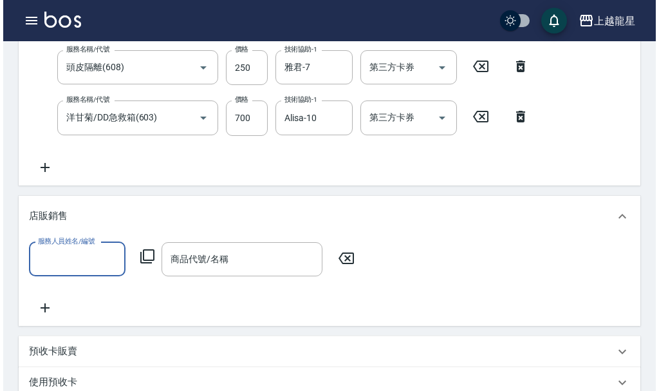
scroll to position [0, 0]
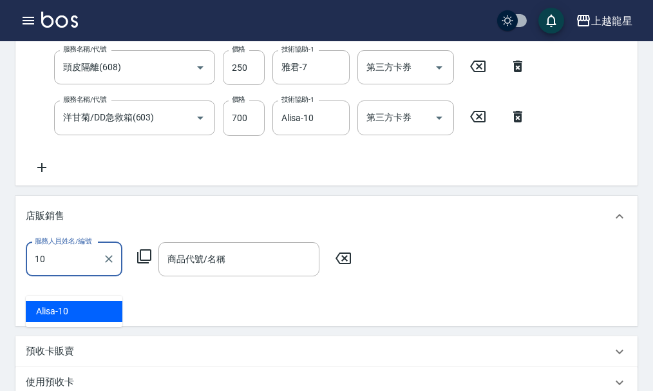
click at [109, 312] on div "Alisa -10" at bounding box center [74, 311] width 97 height 21
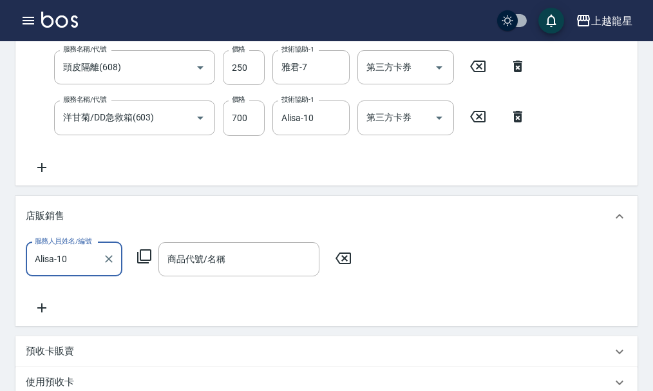
type input "Alisa-10"
click at [151, 263] on icon at bounding box center [144, 256] width 14 height 14
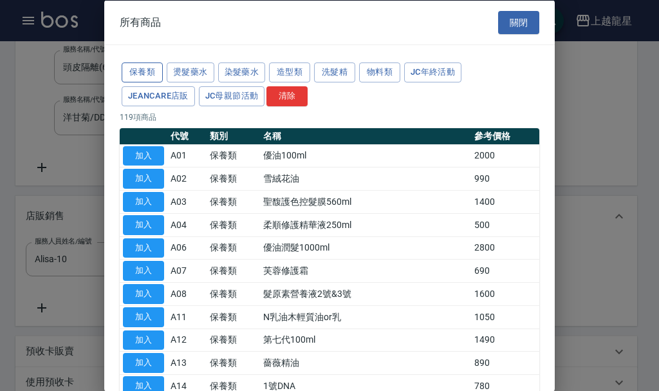
click at [144, 67] on button "保養類" at bounding box center [142, 72] width 41 height 20
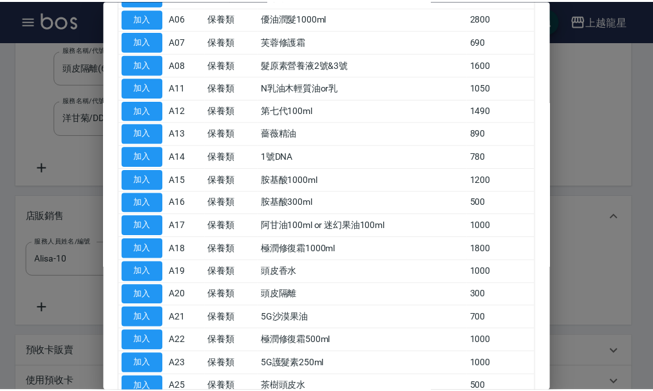
scroll to position [330, 0]
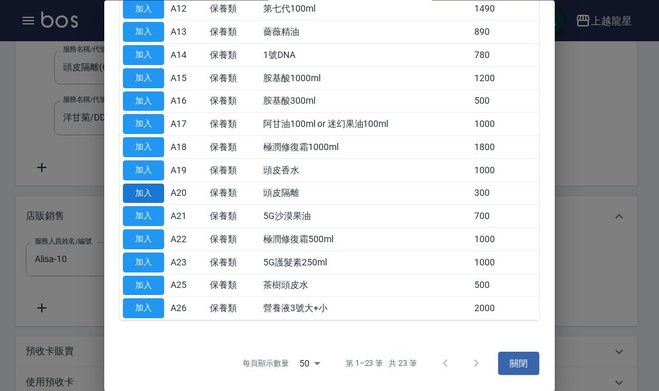
click at [151, 194] on button "加入" at bounding box center [143, 194] width 41 height 20
type input "頭皮隔離"
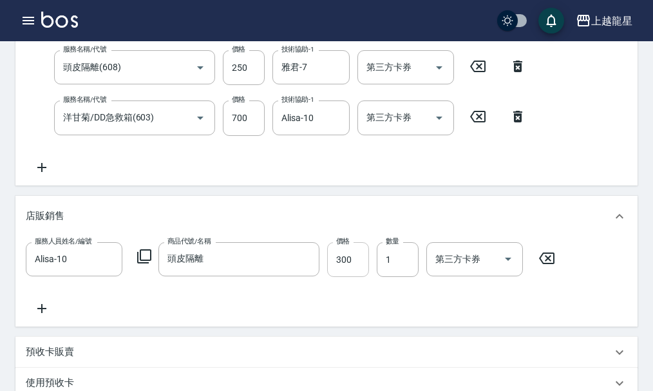
click at [343, 277] on input "300" at bounding box center [348, 259] width 42 height 35
type input "250"
click at [299, 296] on div "服務人員姓名/編號 [PERSON_NAME]-10 服務人員姓名/編號 商品代號/名稱 頭皮隔離 商品代號/名稱 價格 250 價格 數量 1 數量 第三方…" at bounding box center [326, 279] width 601 height 74
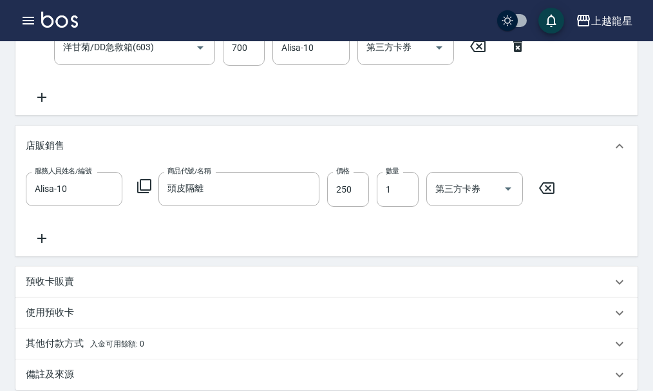
scroll to position [560, 0]
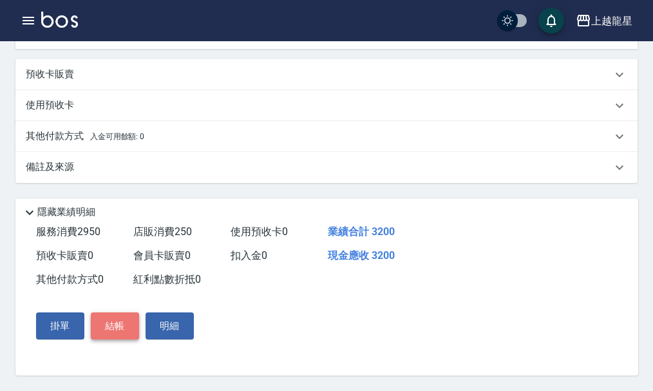
click at [121, 331] on button "結帳" at bounding box center [115, 325] width 48 height 27
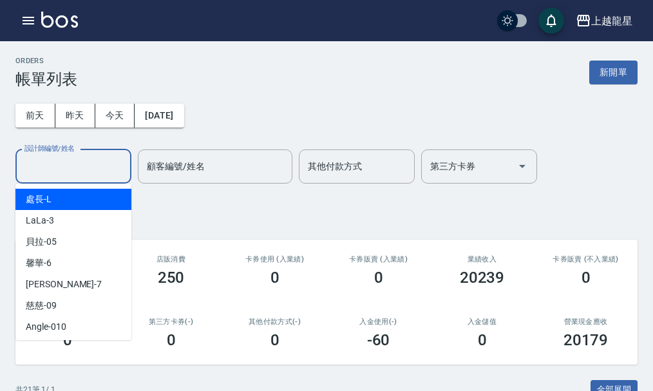
click at [93, 164] on input "設計師編號/姓名" at bounding box center [73, 166] width 104 height 23
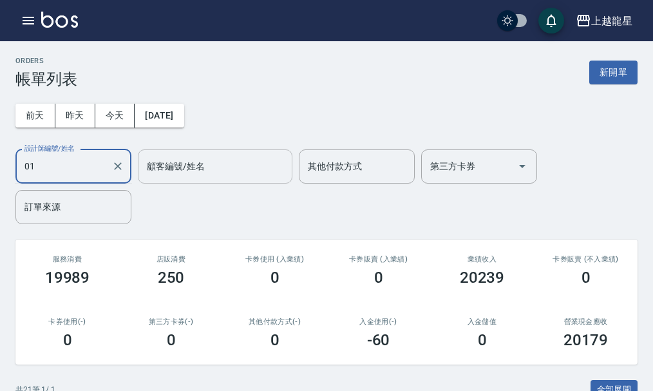
type input "0"
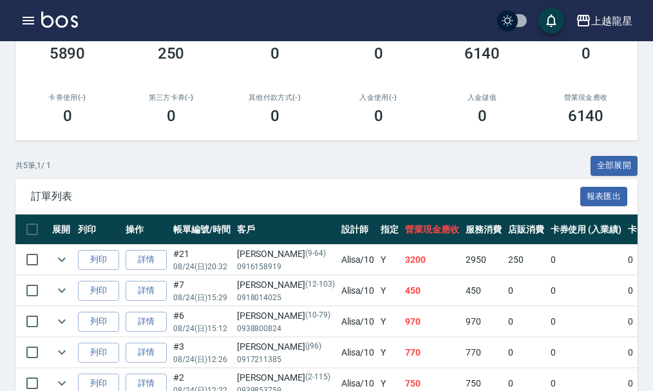
scroll to position [64, 0]
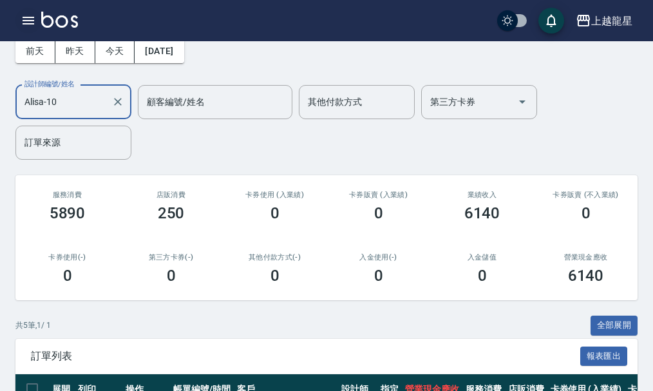
type input "Alisa-10"
click at [24, 20] on icon "button" at bounding box center [29, 21] width 12 height 8
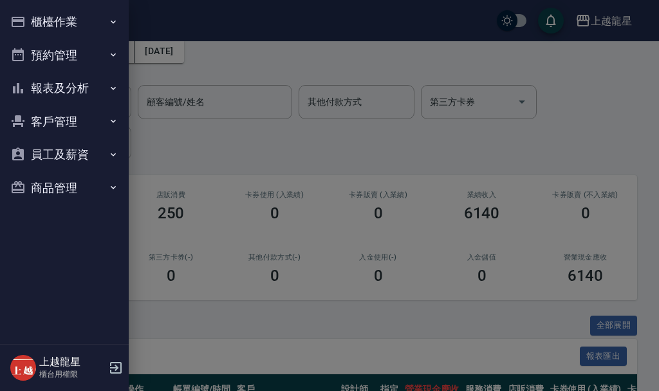
click at [188, 137] on div at bounding box center [329, 195] width 659 height 391
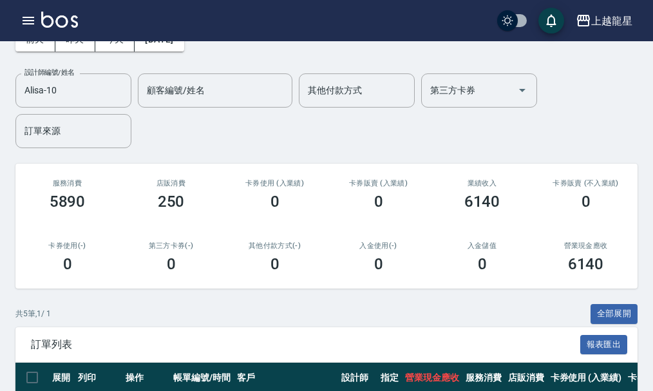
scroll to position [0, 0]
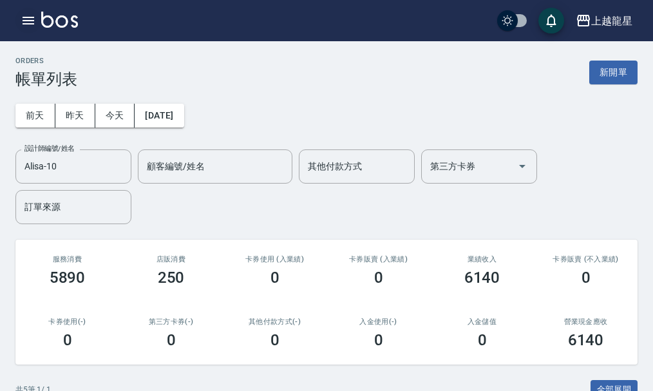
click at [34, 22] on icon "button" at bounding box center [28, 20] width 15 height 15
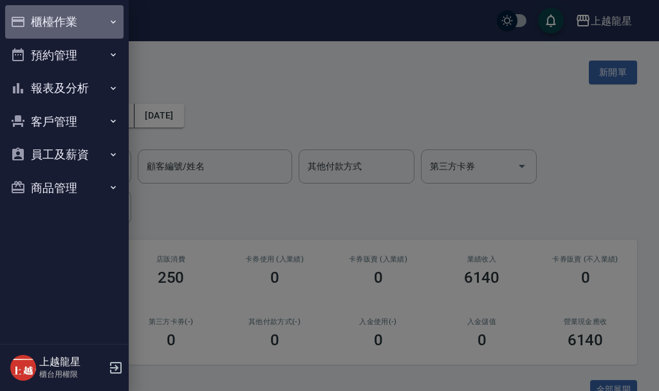
click at [95, 30] on button "櫃檯作業" at bounding box center [64, 21] width 118 height 33
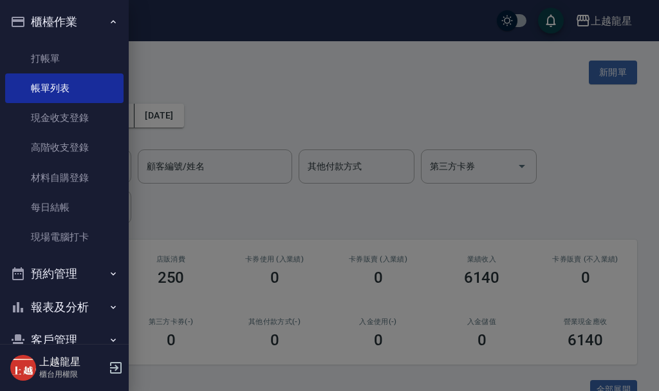
click at [232, 93] on div at bounding box center [329, 195] width 659 height 391
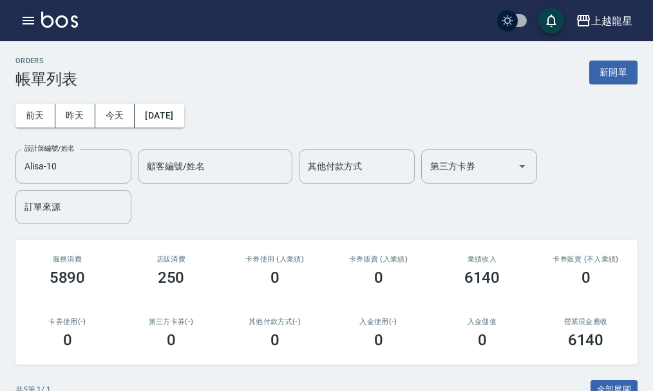
click at [21, 17] on icon "button" at bounding box center [28, 20] width 15 height 15
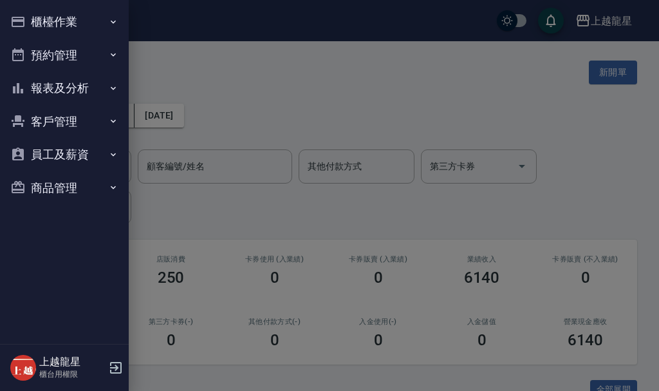
click at [77, 91] on button "報表及分析" at bounding box center [64, 87] width 118 height 33
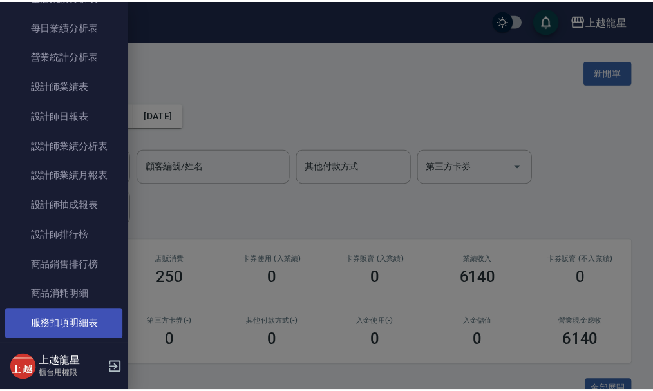
scroll to position [386, 0]
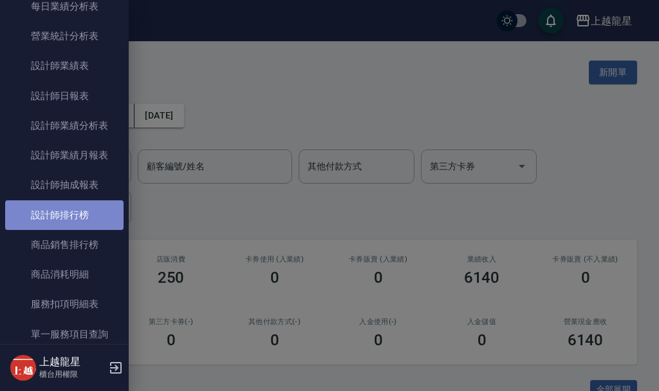
click at [86, 217] on link "設計師排行榜" at bounding box center [64, 215] width 118 height 30
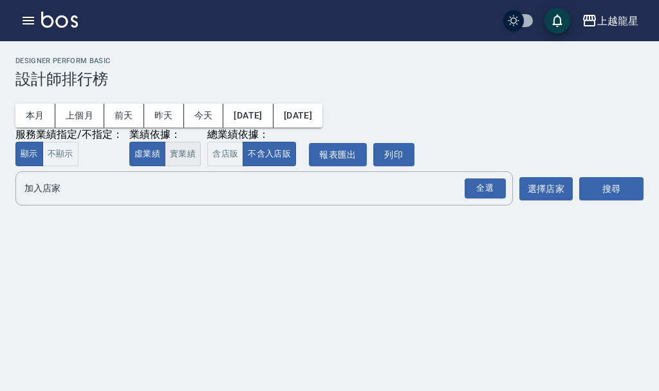
click at [182, 156] on button "實業績" at bounding box center [183, 154] width 36 height 25
click at [174, 190] on input "加入店家" at bounding box center [254, 188] width 467 height 23
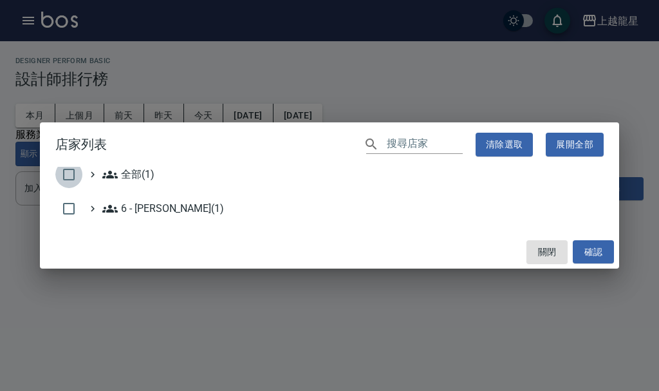
click at [72, 173] on input "checkbox" at bounding box center [68, 174] width 27 height 27
checkbox input "true"
click at [584, 245] on button "確認" at bounding box center [593, 252] width 41 height 24
checkbox input "false"
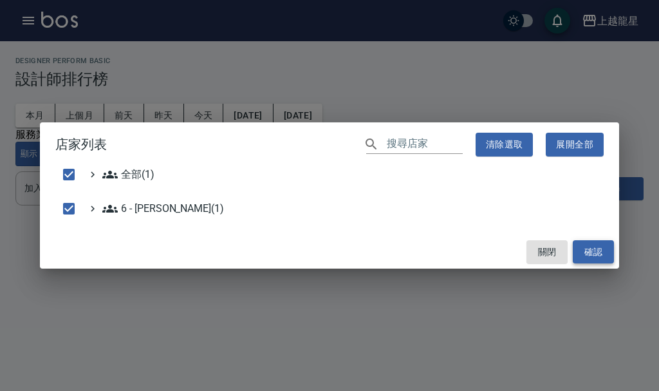
checkbox input "false"
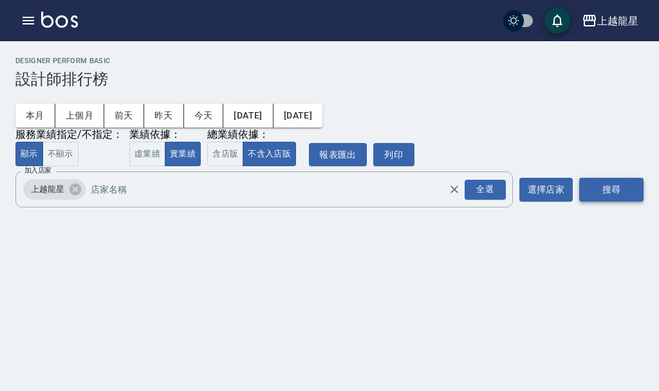
click at [607, 191] on button "搜尋" at bounding box center [611, 190] width 64 height 24
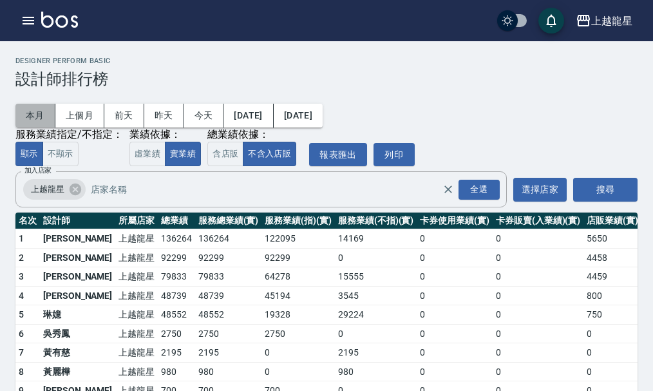
click at [33, 118] on button "本月" at bounding box center [35, 116] width 40 height 24
click at [207, 117] on button "今天" at bounding box center [204, 116] width 40 height 24
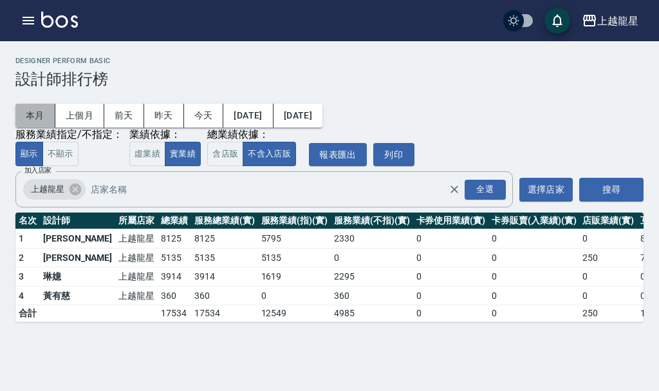
click at [33, 118] on button "本月" at bounding box center [35, 116] width 40 height 24
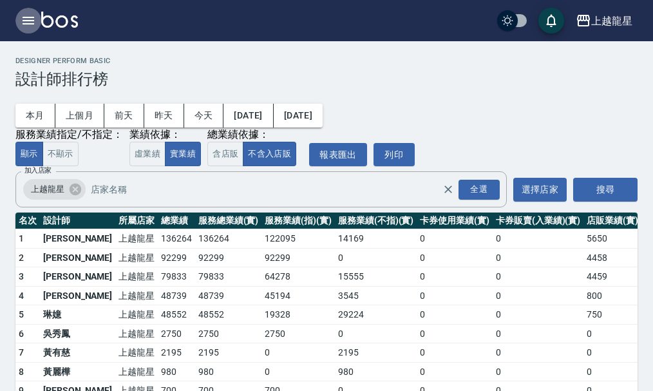
click at [31, 21] on icon "button" at bounding box center [29, 21] width 12 height 8
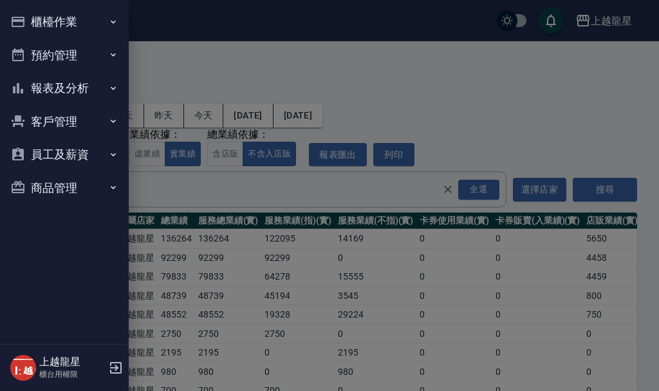
click at [31, 21] on button "櫃檯作業" at bounding box center [64, 21] width 118 height 33
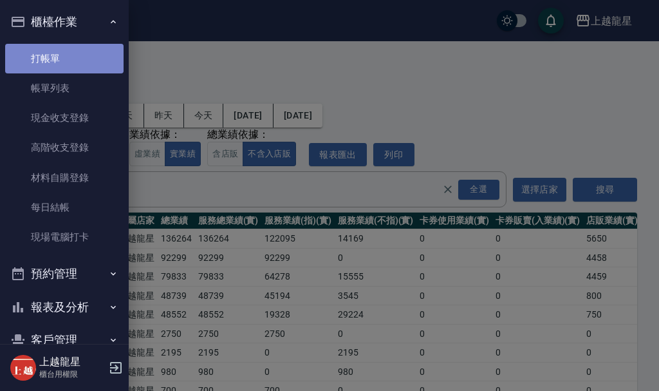
click at [68, 71] on link "打帳單" at bounding box center [64, 59] width 118 height 30
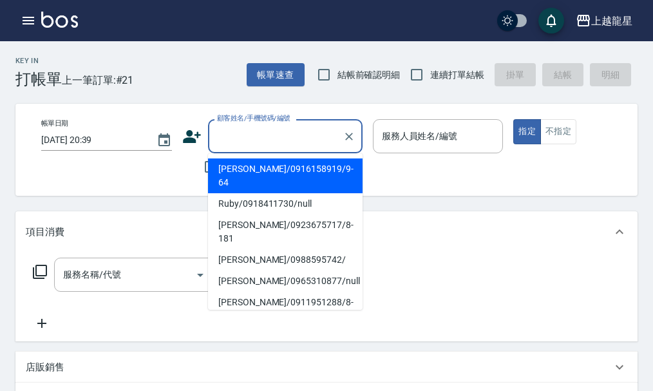
click at [245, 138] on input "顧客姓名/手機號碼/編號" at bounding box center [276, 136] width 124 height 23
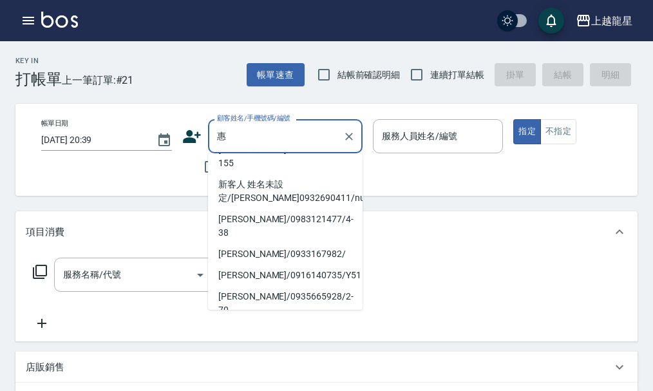
scroll to position [258, 0]
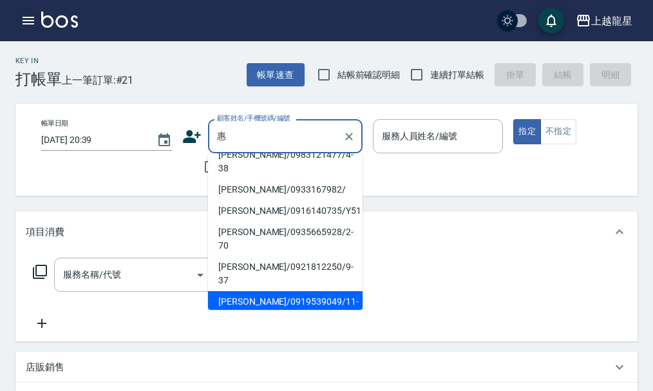
type input "惠"
click at [31, 22] on icon "button" at bounding box center [28, 20] width 15 height 15
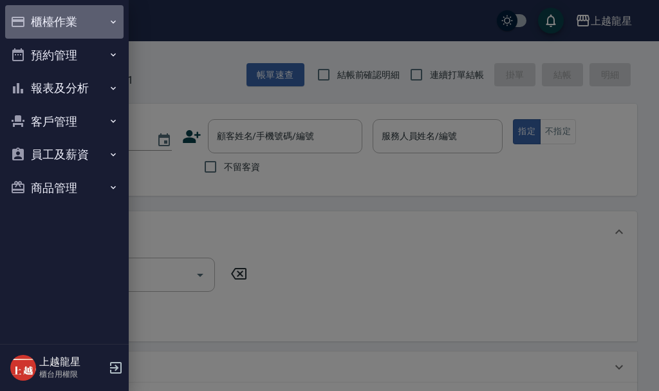
click at [61, 19] on button "櫃檯作業" at bounding box center [64, 21] width 118 height 33
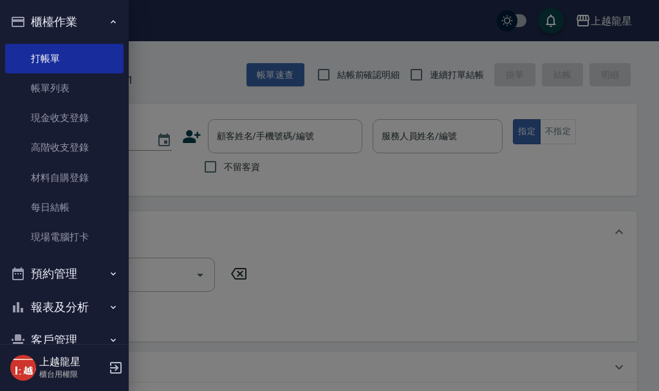
click at [66, 12] on button "櫃檯作業" at bounding box center [64, 21] width 118 height 33
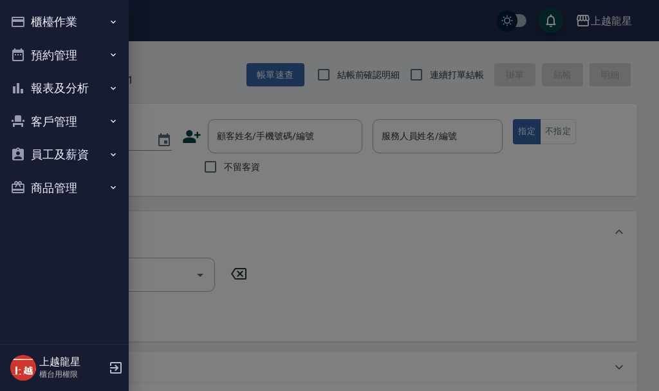
click at [54, 83] on button "報表及分析" at bounding box center [64, 87] width 118 height 33
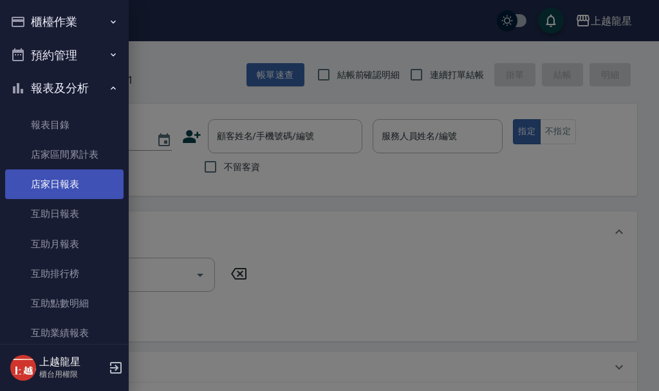
click at [66, 190] on link "店家日報表" at bounding box center [64, 184] width 118 height 30
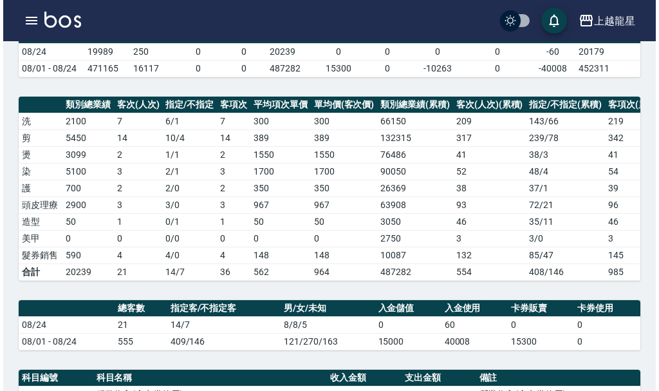
scroll to position [129, 0]
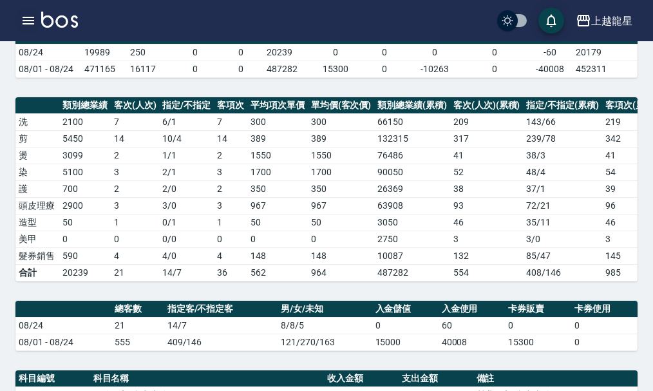
click at [26, 17] on icon "button" at bounding box center [29, 21] width 12 height 8
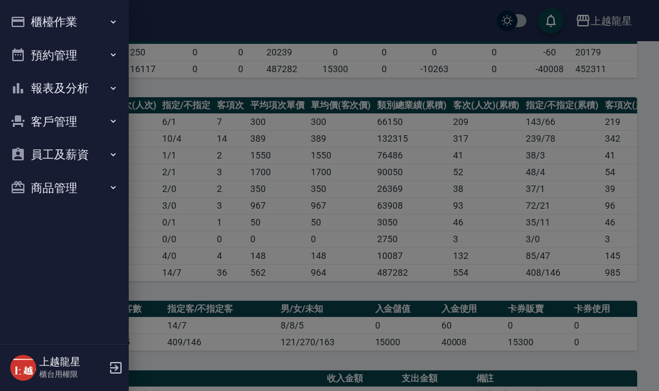
click at [65, 89] on button "報表及分析" at bounding box center [64, 87] width 118 height 33
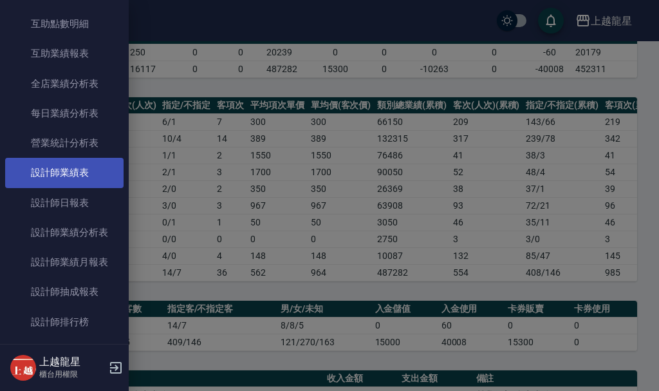
scroll to position [386, 0]
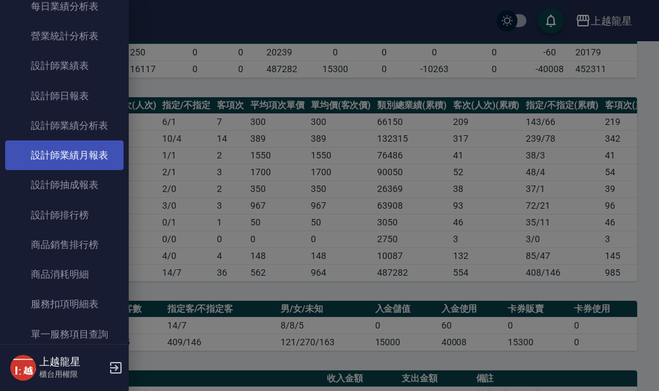
click at [85, 159] on link "設計師業績月報表" at bounding box center [64, 155] width 118 height 30
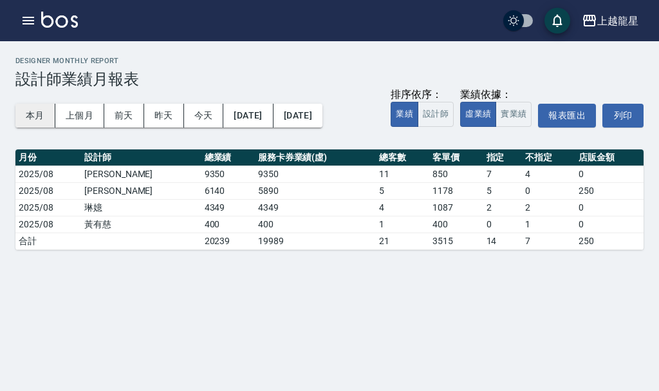
click at [32, 117] on button "本月" at bounding box center [35, 116] width 40 height 24
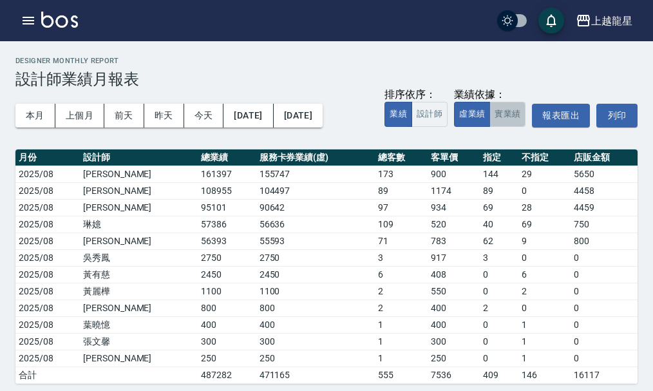
click at [512, 116] on button "實業績" at bounding box center [507, 114] width 36 height 25
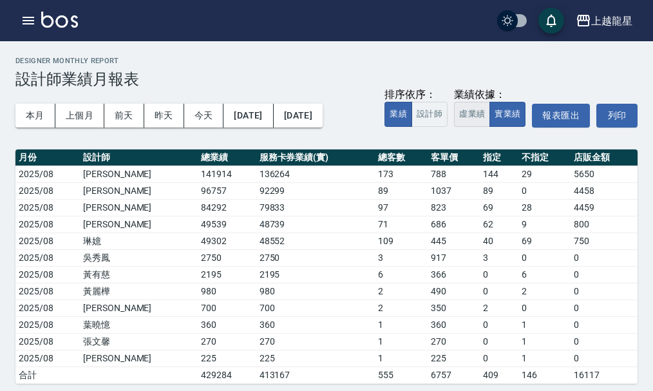
click at [472, 126] on button "虛業績" at bounding box center [472, 114] width 36 height 25
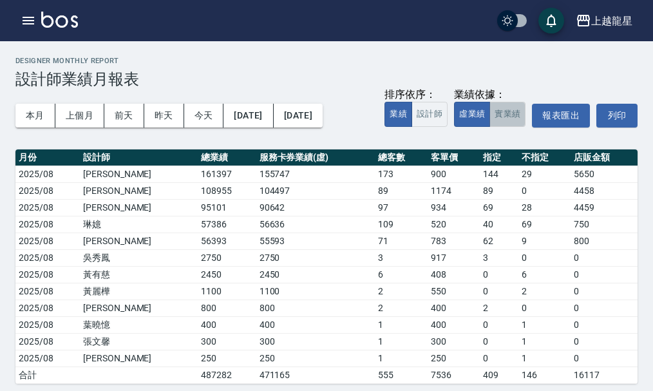
click at [511, 110] on button "實業績" at bounding box center [507, 114] width 36 height 25
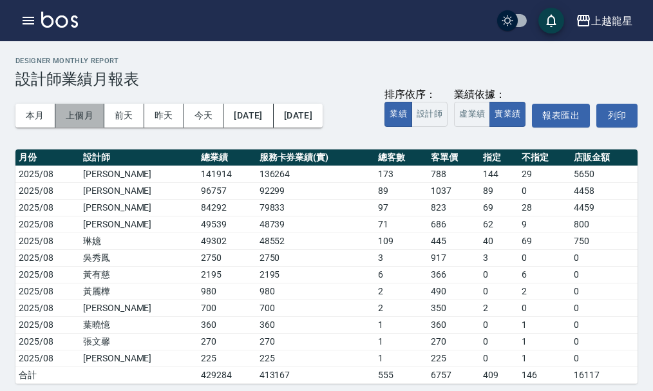
click at [70, 121] on button "上個月" at bounding box center [79, 116] width 49 height 24
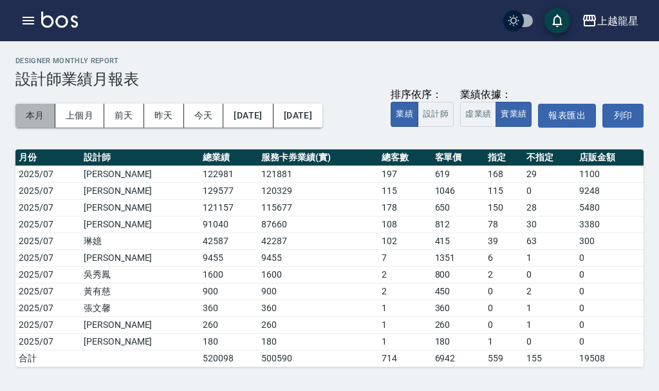
click at [39, 124] on button "本月" at bounding box center [35, 116] width 40 height 24
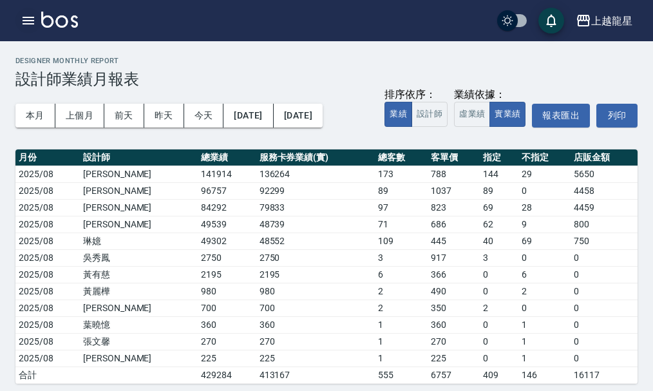
click at [33, 19] on icon "button" at bounding box center [28, 20] width 15 height 15
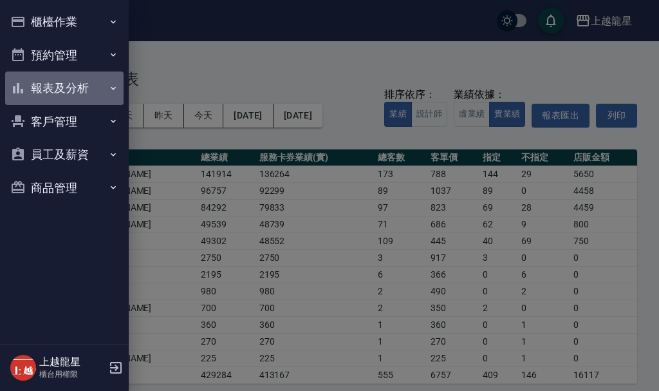
click at [66, 88] on button "報表及分析" at bounding box center [64, 87] width 118 height 33
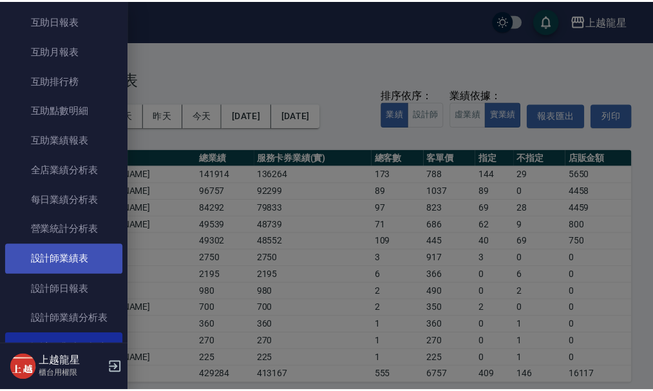
scroll to position [322, 0]
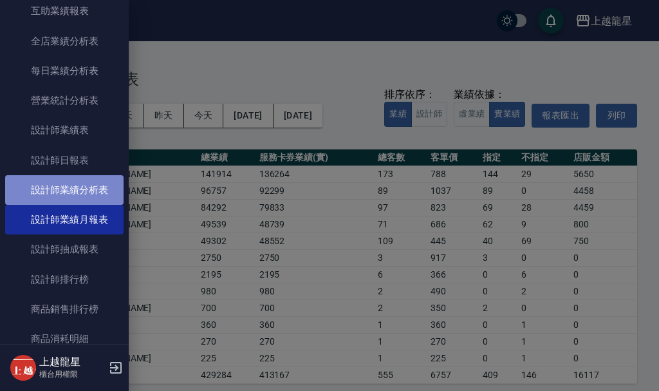
click at [86, 193] on link "設計師業績分析表" at bounding box center [64, 190] width 118 height 30
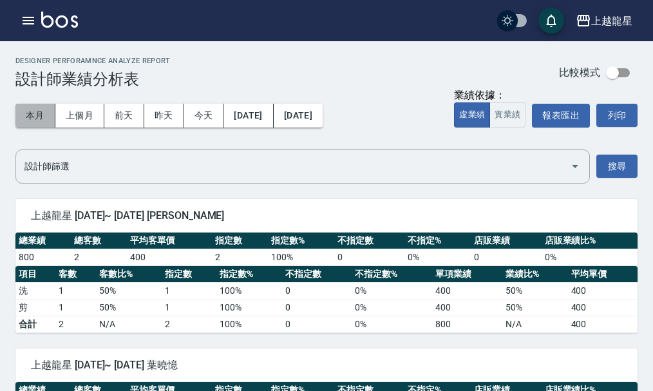
click at [46, 114] on button "本月" at bounding box center [35, 116] width 40 height 24
click at [517, 118] on button "實業績" at bounding box center [507, 114] width 36 height 25
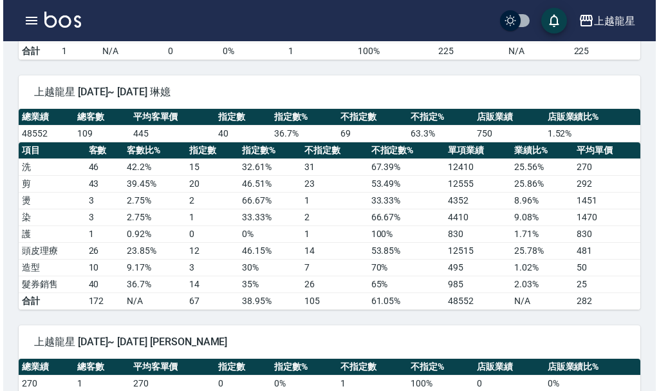
scroll to position [1585, 0]
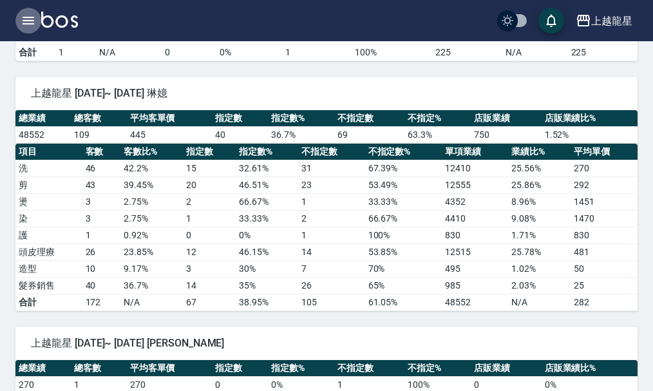
click at [25, 24] on icon "button" at bounding box center [29, 21] width 12 height 8
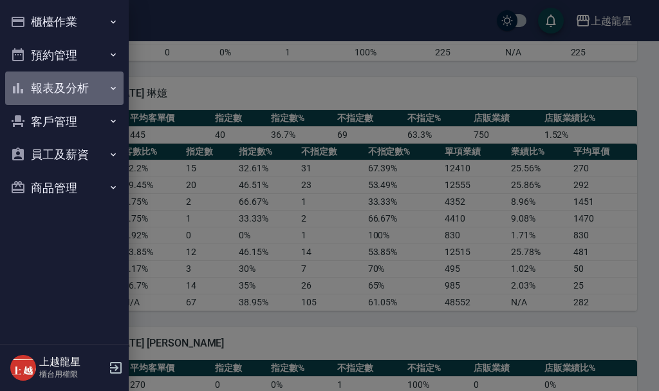
click at [54, 90] on button "報表及分析" at bounding box center [64, 87] width 118 height 33
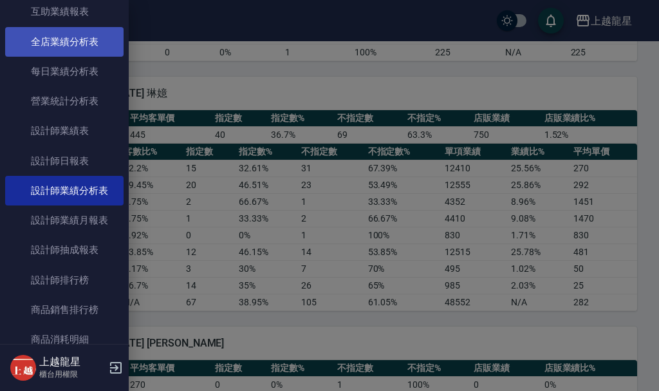
scroll to position [322, 0]
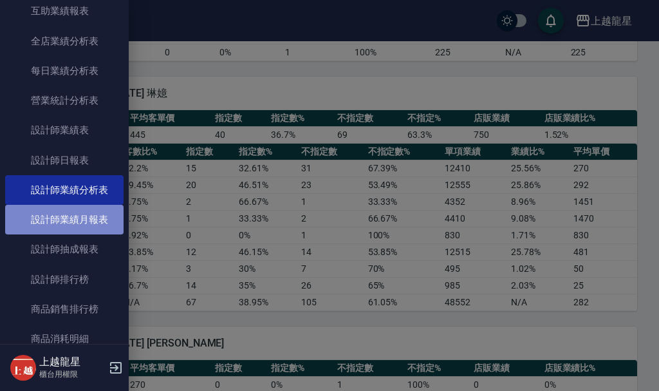
click at [97, 225] on link "設計師業績月報表" at bounding box center [64, 220] width 118 height 30
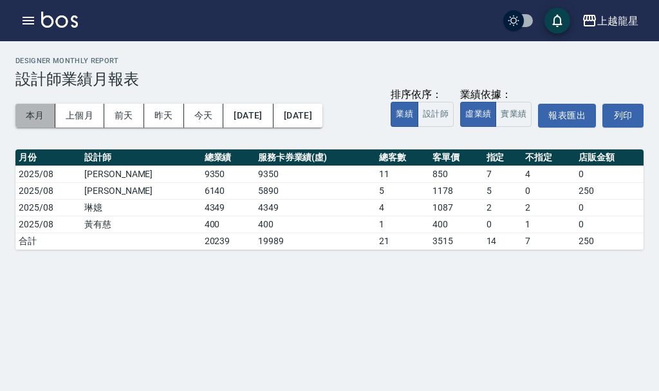
click at [26, 123] on button "本月" at bounding box center [35, 116] width 40 height 24
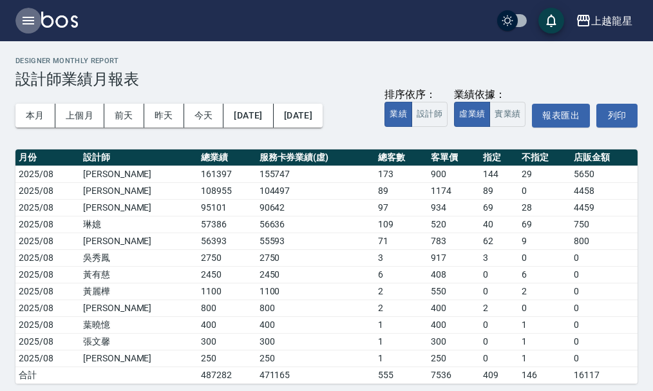
click at [28, 21] on icon "button" at bounding box center [29, 21] width 12 height 8
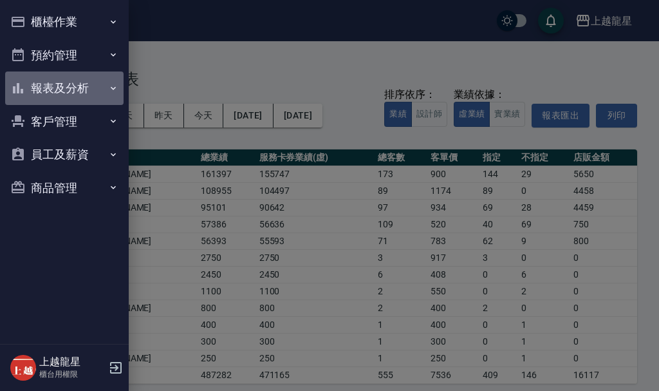
click at [61, 86] on button "報表及分析" at bounding box center [64, 87] width 118 height 33
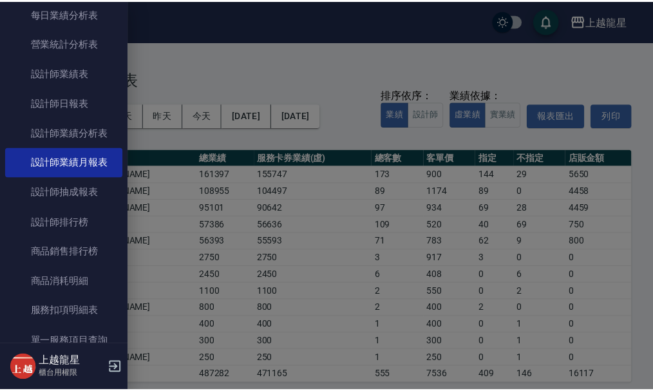
scroll to position [451, 0]
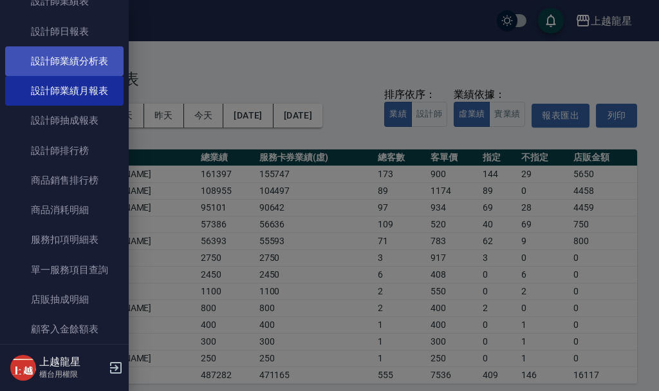
click at [73, 65] on link "設計師業績分析表" at bounding box center [64, 61] width 118 height 30
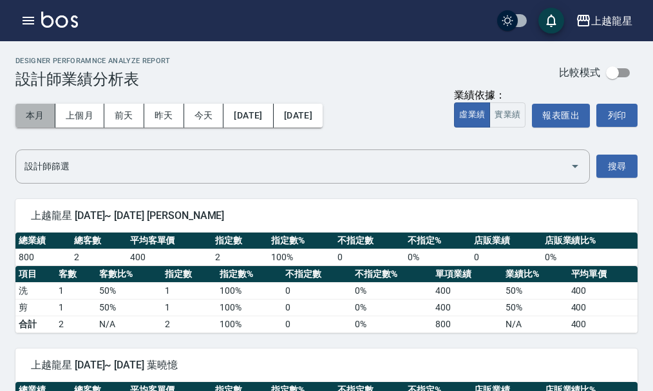
click at [28, 119] on button "本月" at bounding box center [35, 116] width 40 height 24
click at [504, 118] on button "實業績" at bounding box center [507, 114] width 36 height 25
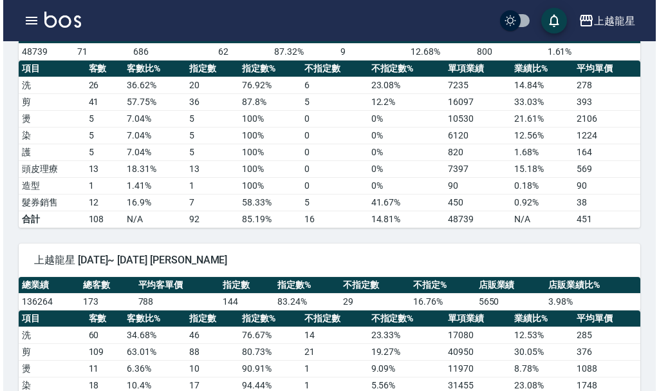
scroll to position [322, 0]
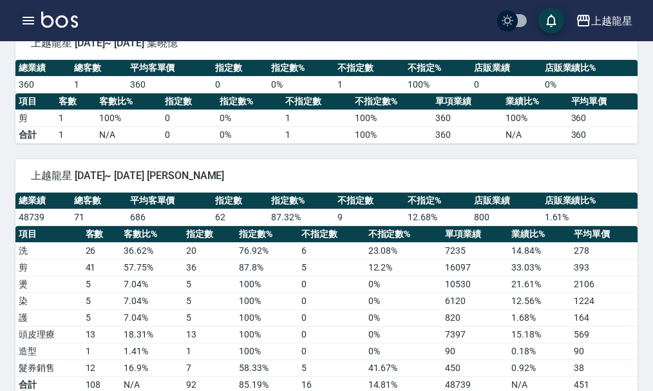
click at [33, 18] on icon "button" at bounding box center [29, 21] width 12 height 8
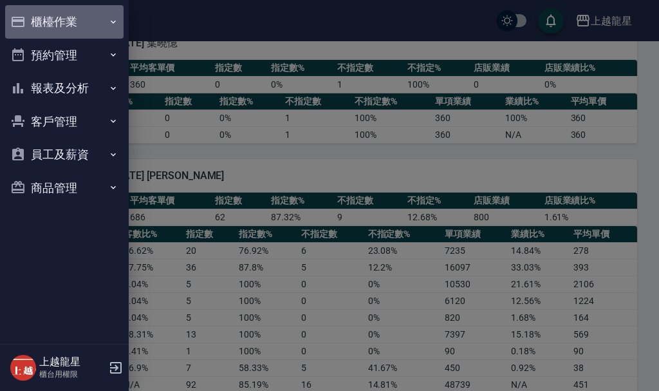
click at [33, 19] on button "櫃檯作業" at bounding box center [64, 21] width 118 height 33
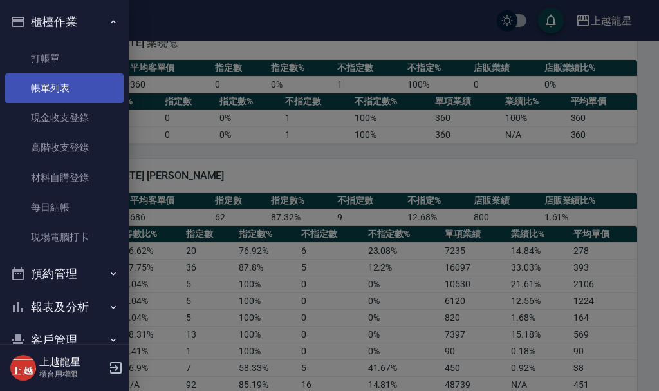
click at [62, 99] on link "帳單列表" at bounding box center [64, 88] width 118 height 30
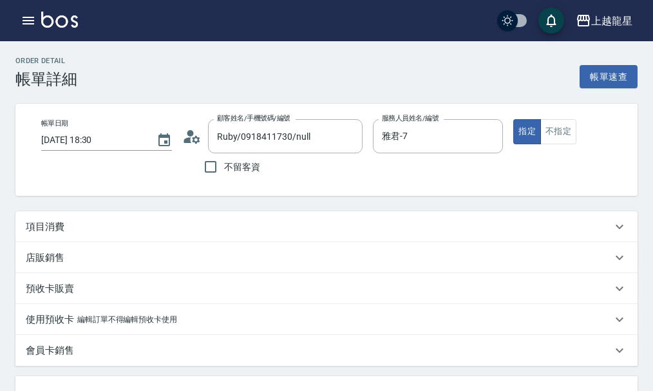
click at [115, 234] on div "項目消費" at bounding box center [319, 227] width 586 height 14
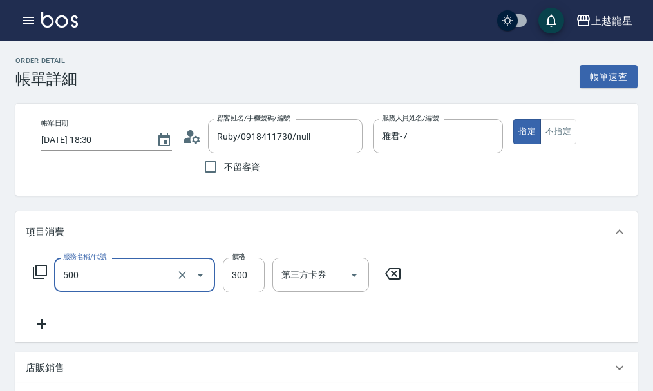
type input "一般洗髮(500)"
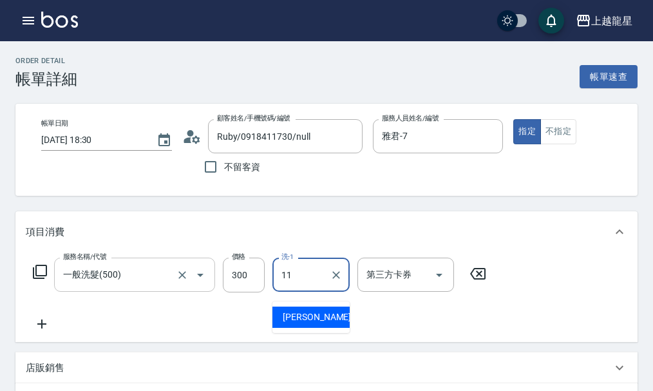
type input "[PERSON_NAME]-11"
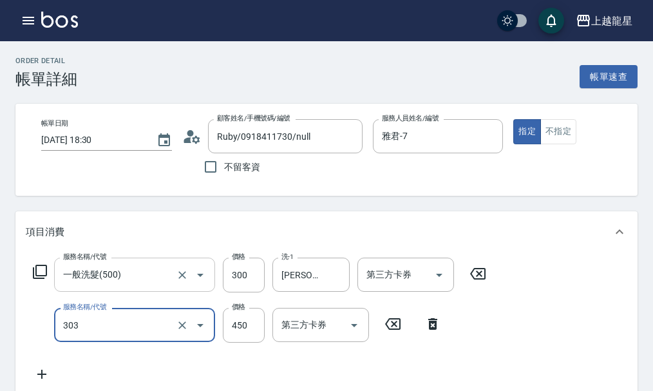
type input "剪髮(303)"
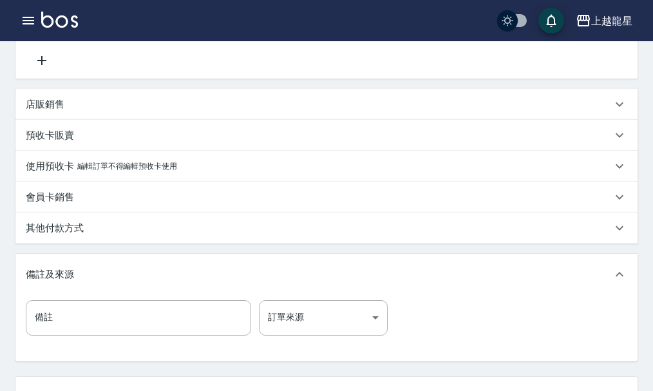
scroll to position [386, 0]
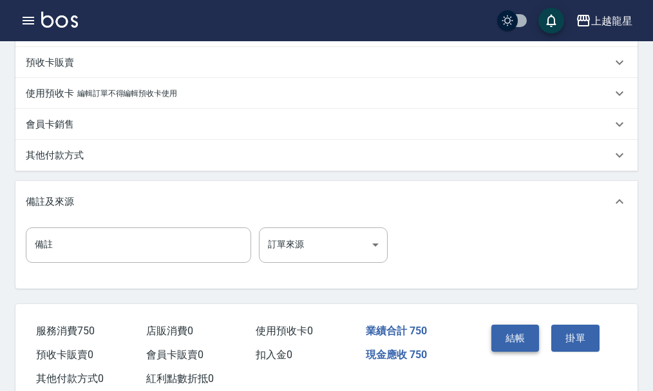
click at [521, 349] on button "結帳" at bounding box center [515, 338] width 48 height 27
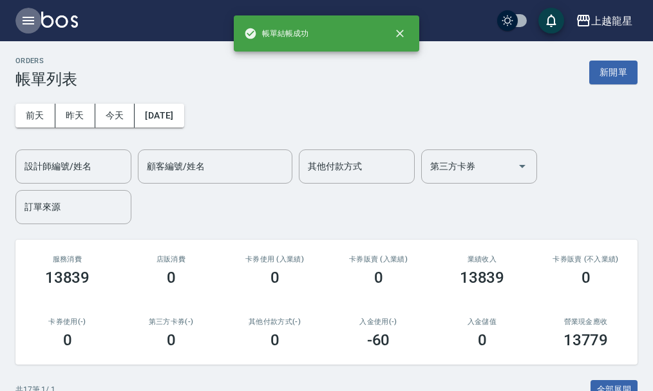
click at [34, 32] on button "button" at bounding box center [28, 21] width 26 height 26
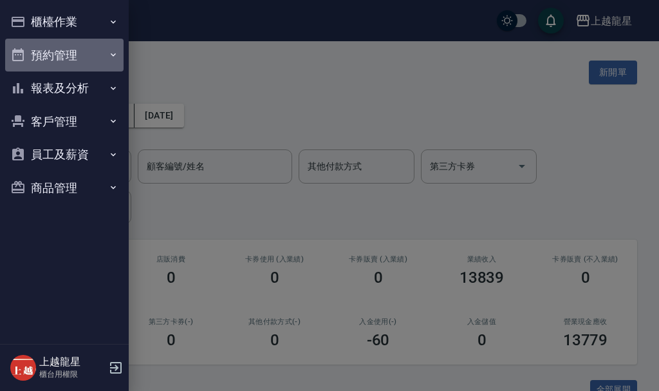
click at [65, 57] on button "預約管理" at bounding box center [64, 55] width 118 height 33
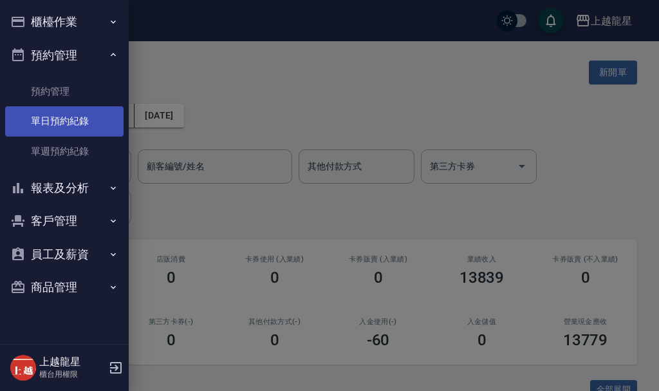
click at [64, 122] on link "單日預約紀錄" at bounding box center [64, 121] width 118 height 30
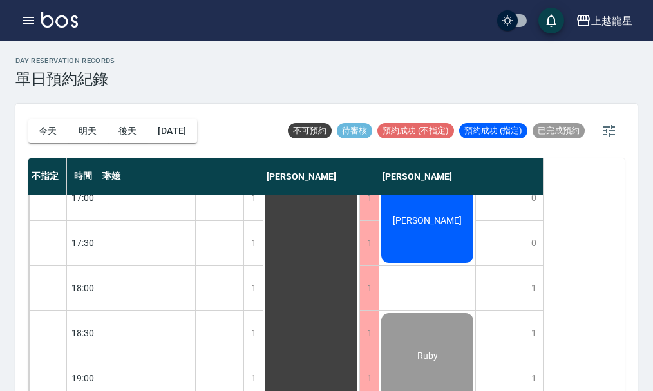
scroll to position [451, 0]
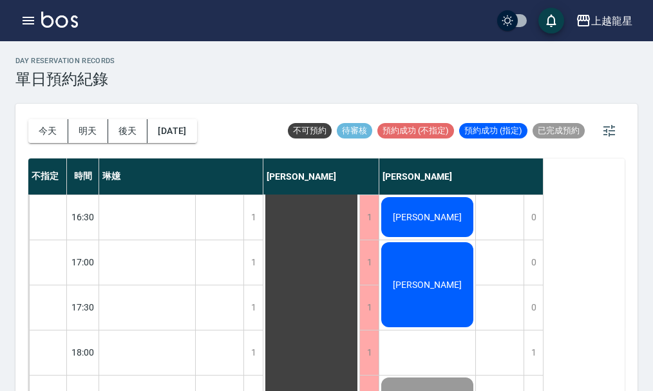
click at [195, 194] on div "[PERSON_NAME]" at bounding box center [147, 37] width 96 height 314
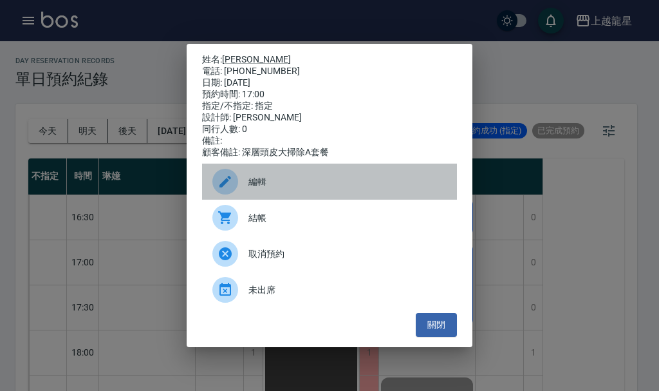
click at [290, 180] on span "編輯" at bounding box center [348, 182] width 198 height 14
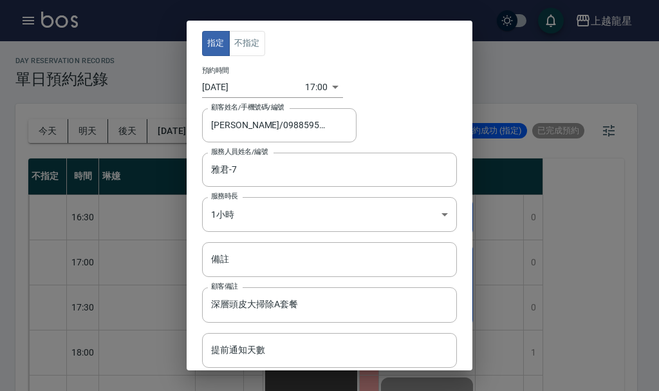
click at [514, 206] on div "指定 不指定 預約時間 2025/08/24 17:00 1756026000000 顧客姓名/手機號碼/編號 陳柔妘/0988595742/ 顧客姓名/手機…" at bounding box center [329, 195] width 659 height 391
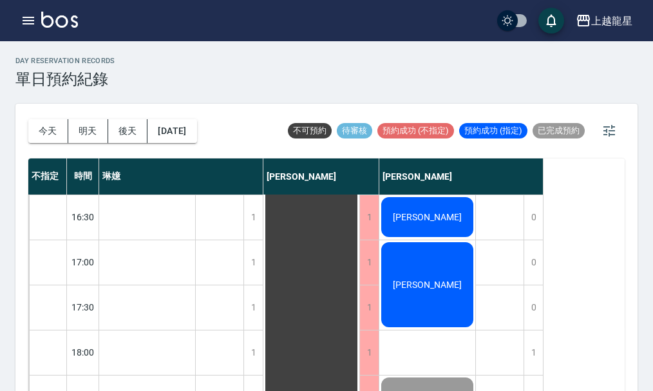
click at [195, 194] on div "[PERSON_NAME]" at bounding box center [147, 37] width 96 height 314
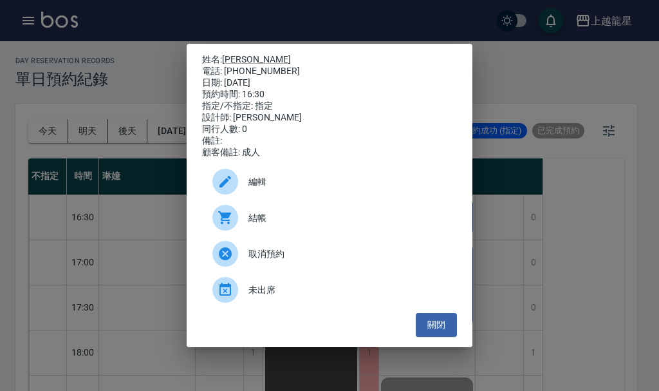
click at [515, 238] on div "姓名: 張心汝 電話: 0965310877 日期: 2025/08/24 預約時間: 16:30 指定/不指定: 指定 設計師: 曾雅君 同行人數: 0 備…" at bounding box center [329, 195] width 659 height 391
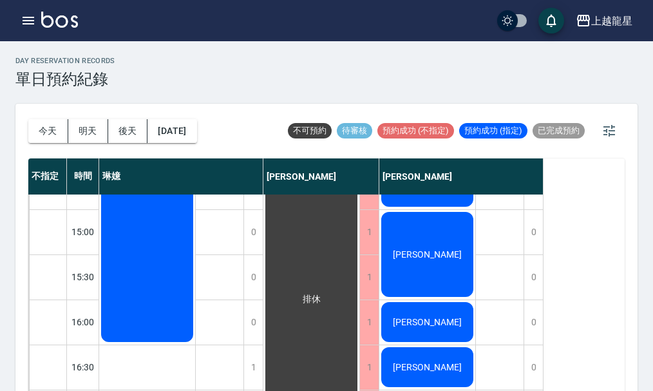
scroll to position [322, 0]
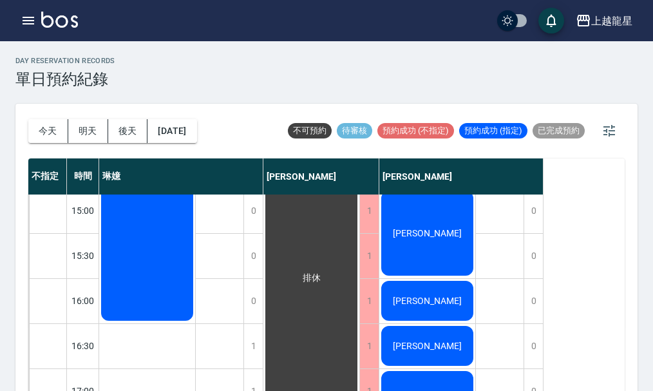
click at [184, 171] on span "[PERSON_NAME]" at bounding box center [147, 165] width 74 height 10
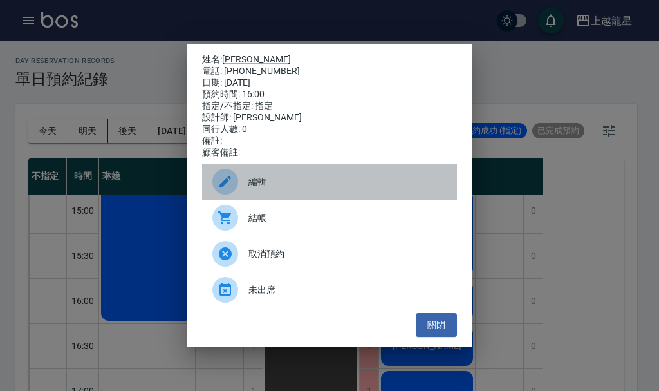
click at [253, 189] on span "編輯" at bounding box center [348, 182] width 198 height 14
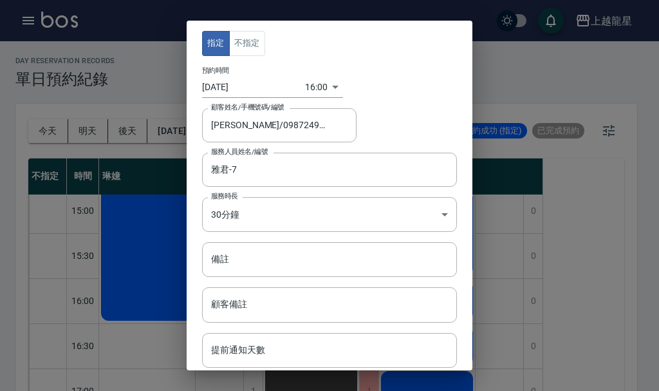
click at [552, 233] on div "指定 不指定 預約時間 2025/08/24 16:00 1756022400000 顧客姓名/手機號碼/編號 陳玫嬅/0987249176/5-11 顧客姓…" at bounding box center [329, 195] width 659 height 391
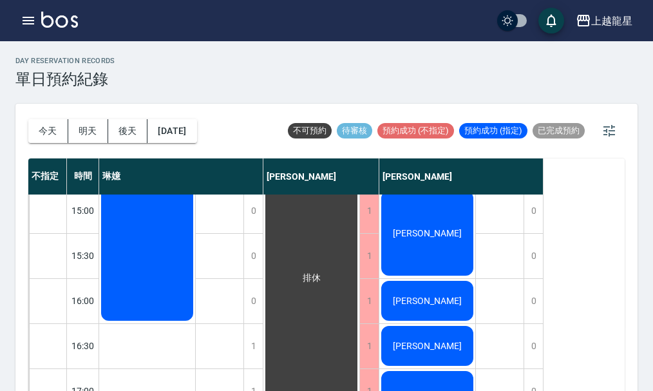
click at [195, 247] on div "[PERSON_NAME]" at bounding box center [147, 165] width 96 height 314
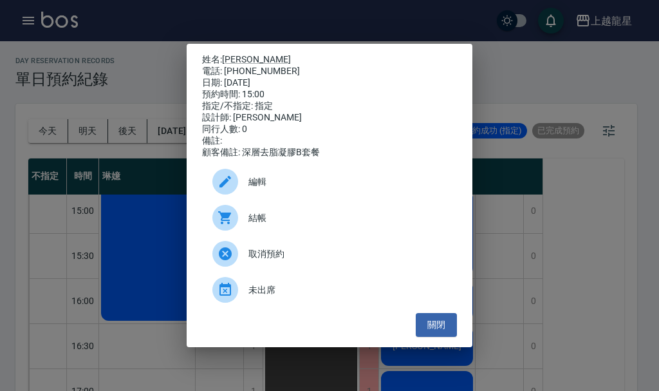
click at [308, 178] on div "編輯" at bounding box center [329, 182] width 255 height 36
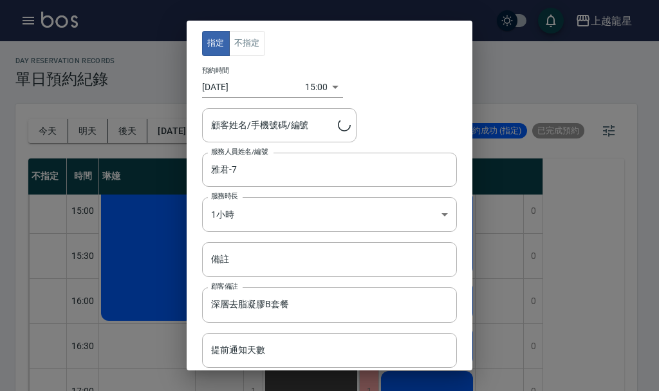
type input "[PERSON_NAME]/0929288519/7-61"
click at [534, 221] on div "指定 不指定 預約時間 2025/08/24 15:00 1756018800000 顧客姓名/手機號碼/編號 蘇如美/0929288519/7-61 顧客姓…" at bounding box center [329, 195] width 659 height 391
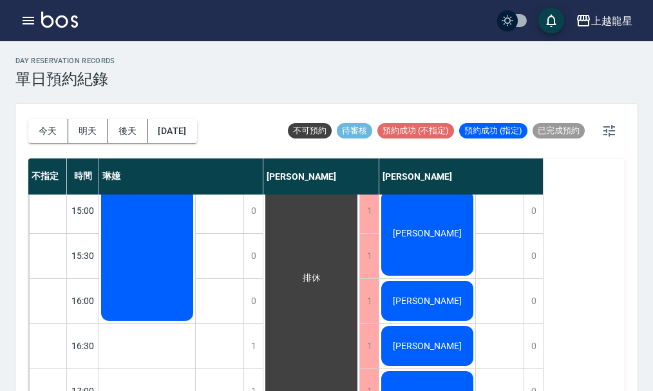
click at [550, 238] on div "不指定 時間 琳嬑 黃馨華 曾雅君 11:30 12:00 12:30 13:00 13:30 14:00 14:30 15:00 15:30 16:00 1…" at bounding box center [326, 275] width 596 height 234
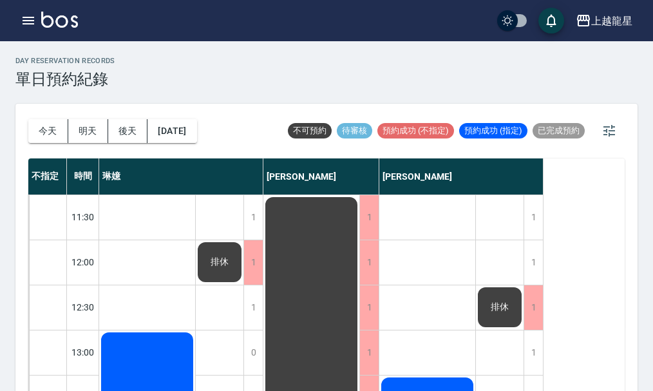
scroll to position [322, 0]
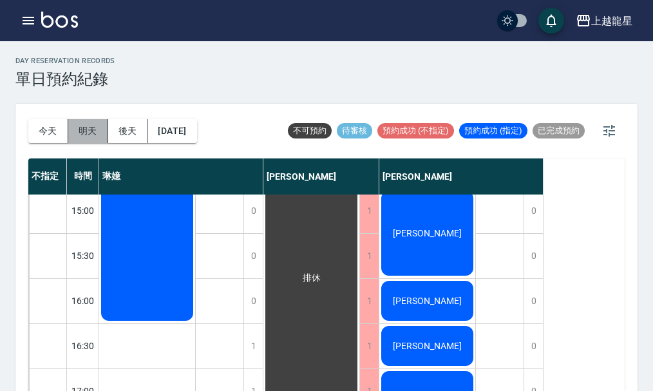
click at [80, 127] on button "明天" at bounding box center [88, 131] width 40 height 24
